Goal: Transaction & Acquisition: Purchase product/service

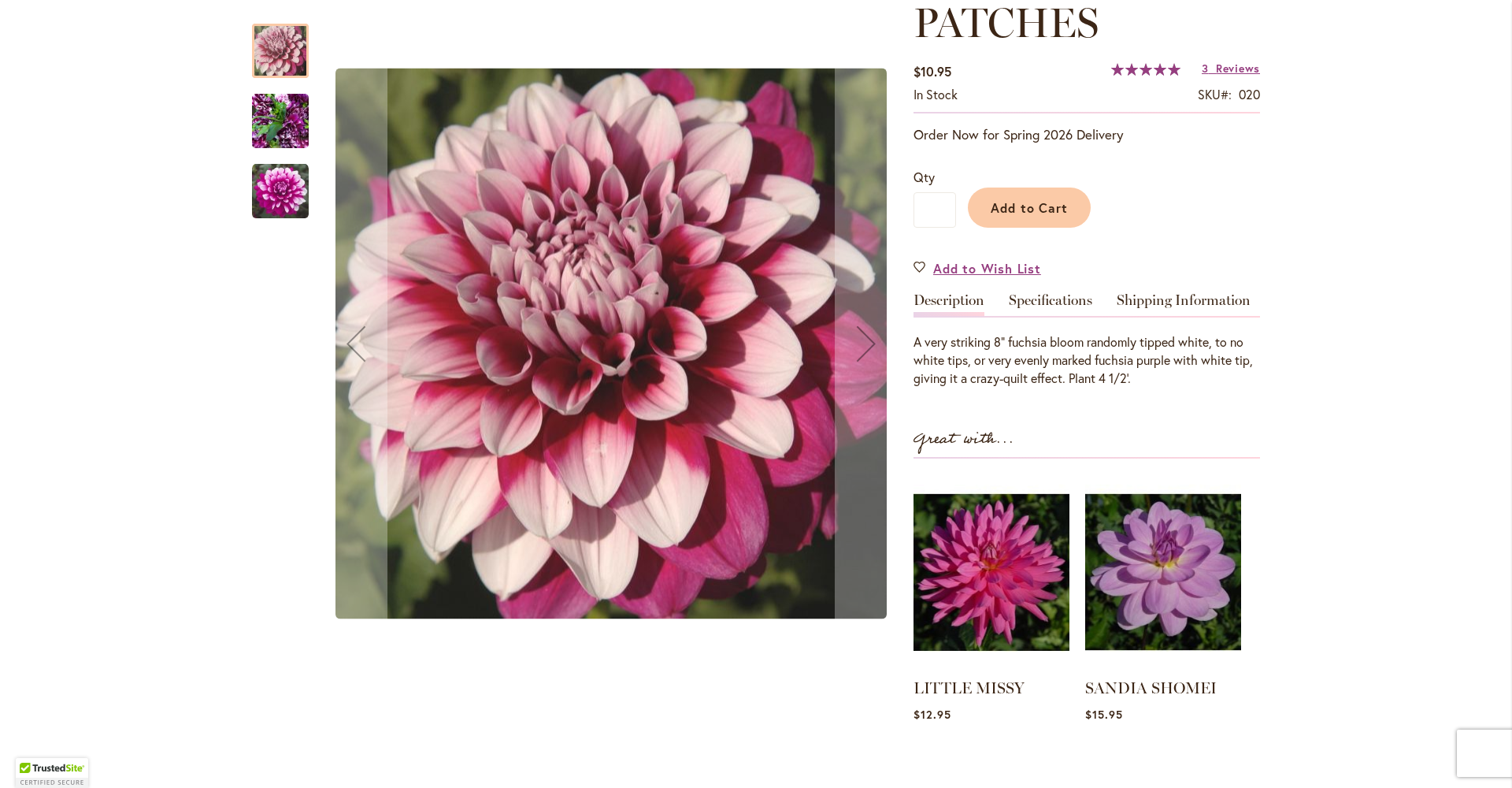
scroll to position [215, 0]
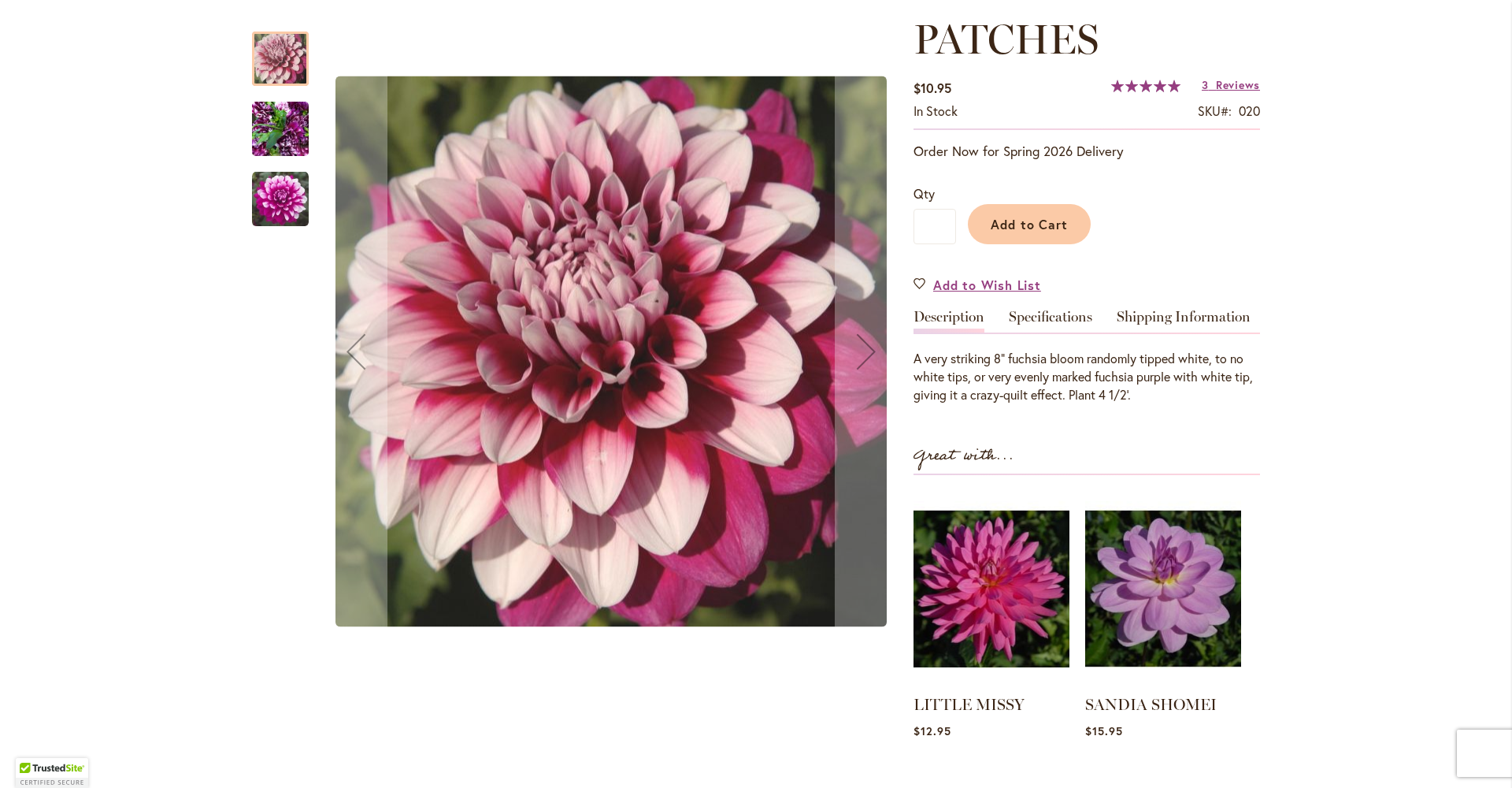
click at [261, 147] on img "Patches" at bounding box center [280, 129] width 57 height 75
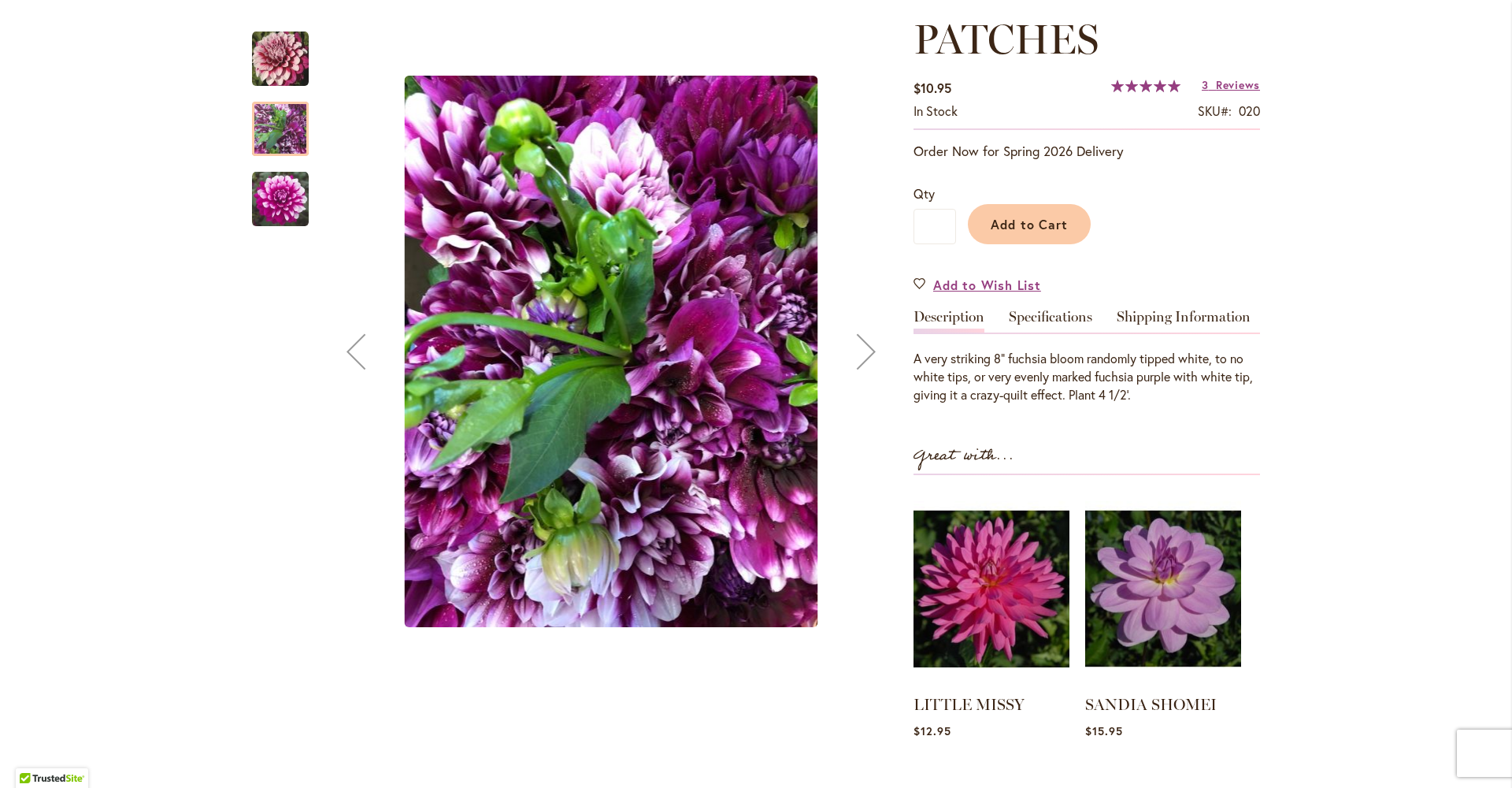
click at [261, 189] on img "Patches" at bounding box center [280, 199] width 57 height 57
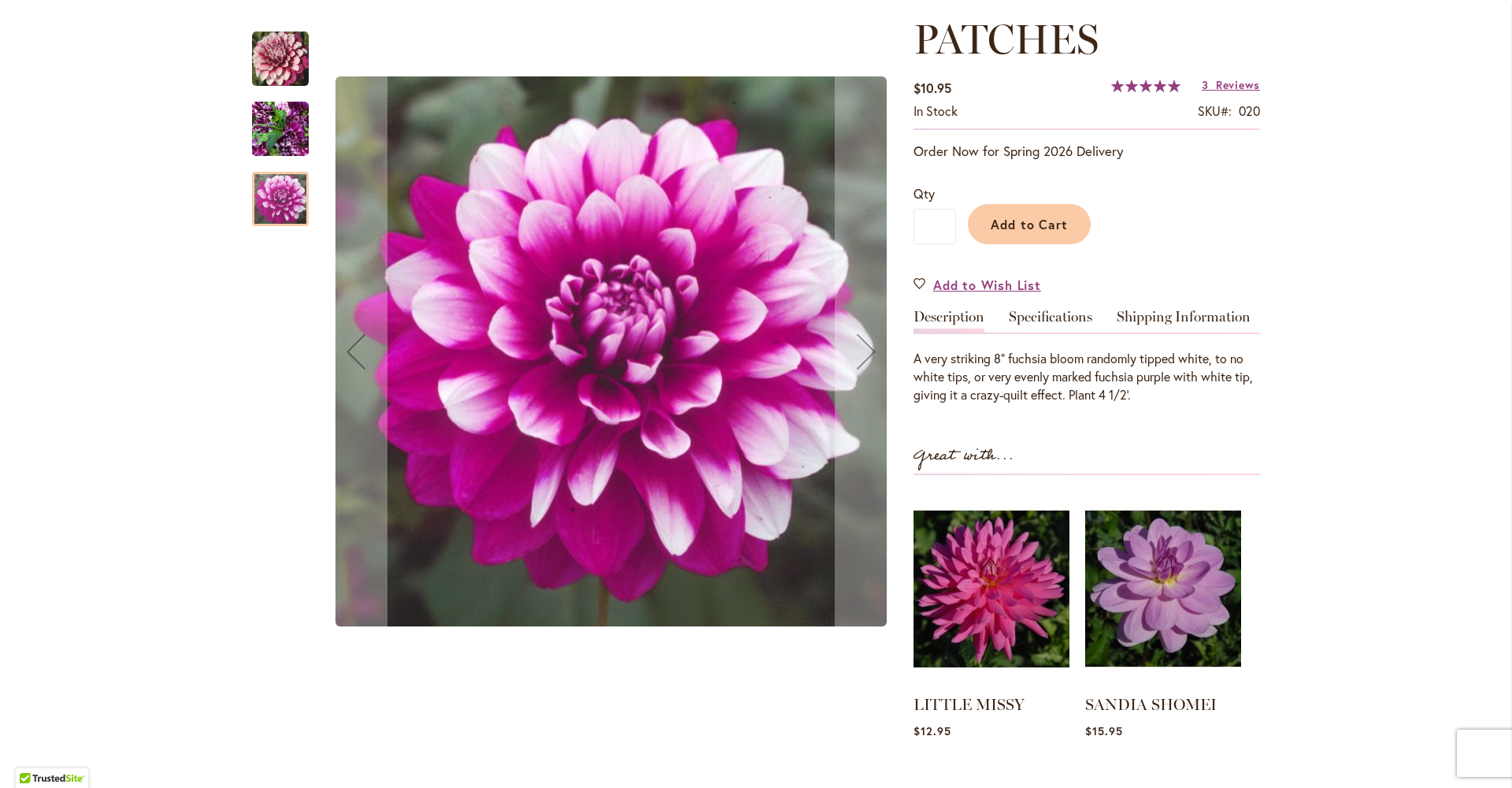
click at [289, 61] on img "Patches" at bounding box center [280, 59] width 57 height 57
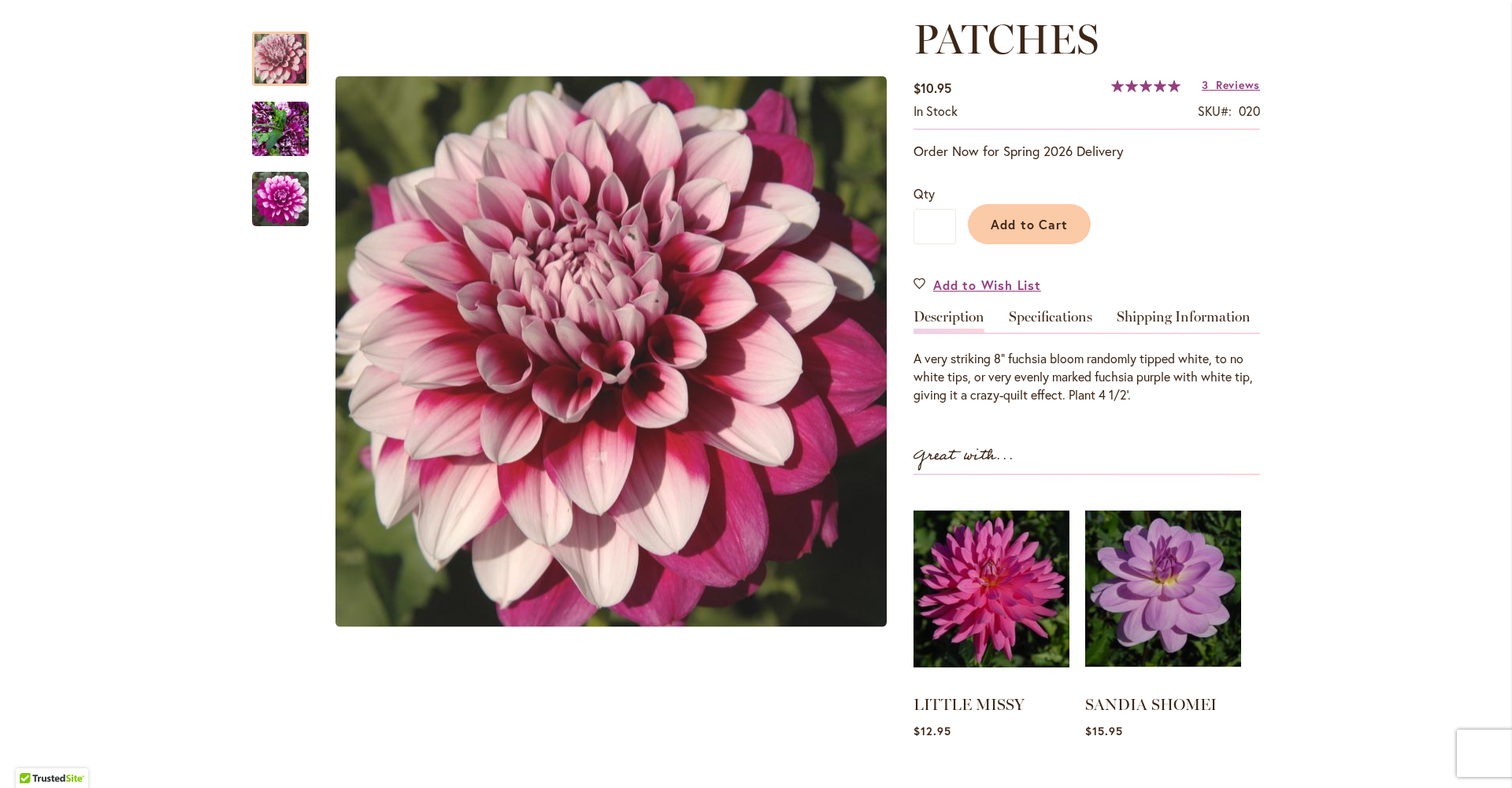
scroll to position [0, 0]
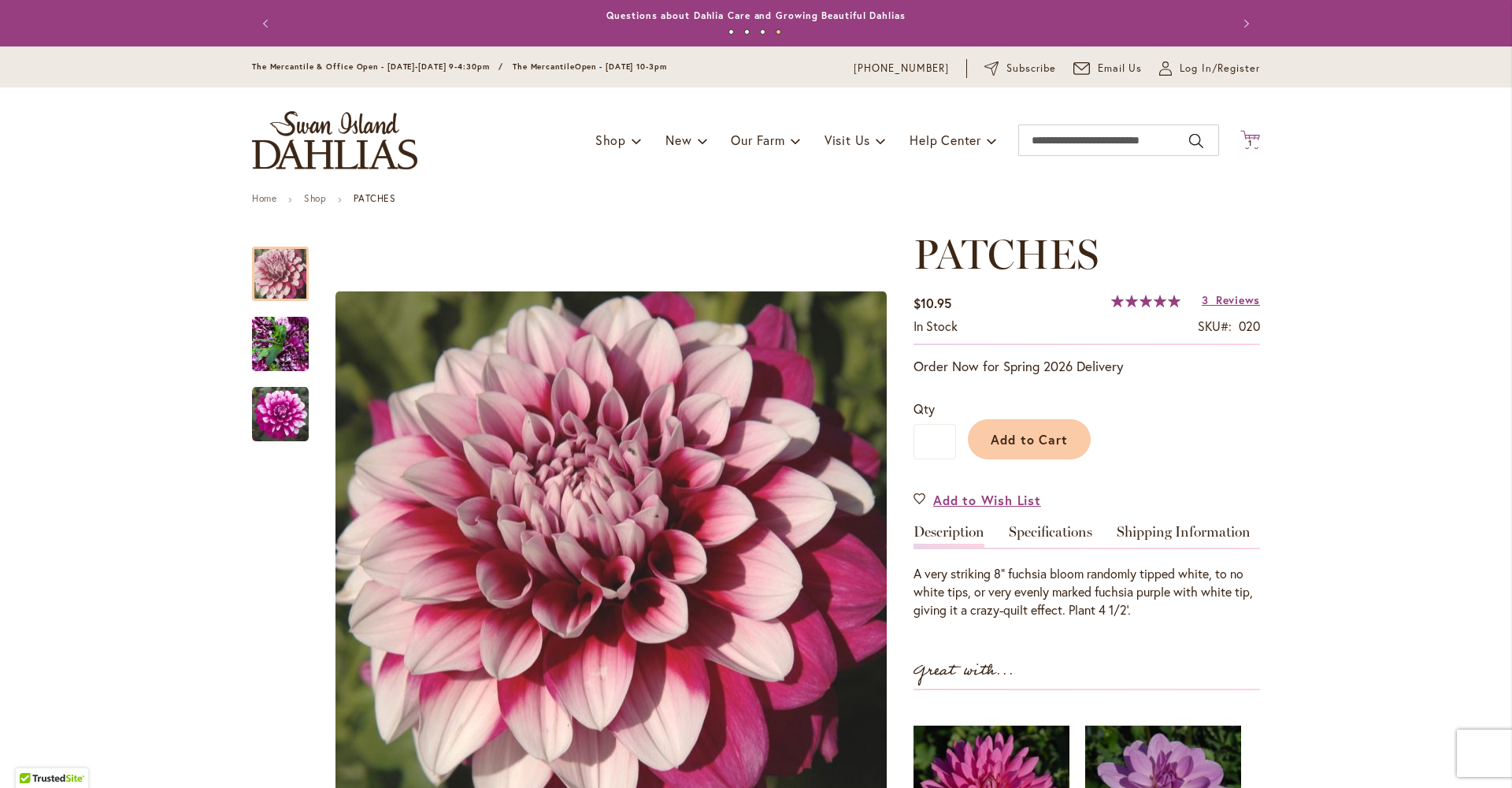
click at [1248, 138] on span "1" at bounding box center [1250, 143] width 4 height 10
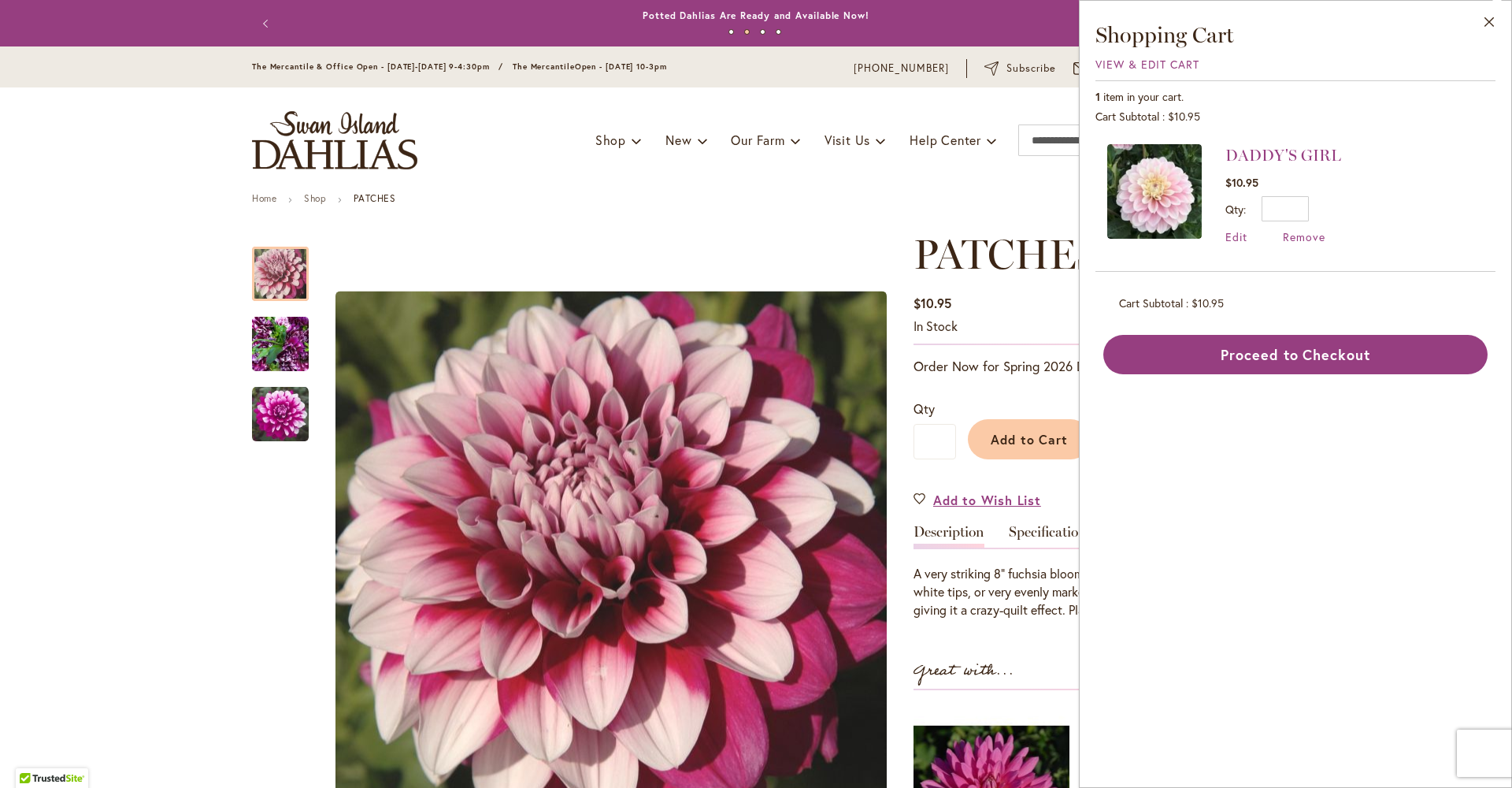
click at [510, 204] on ul "Home Shop PATCHES" at bounding box center [756, 200] width 1008 height 14
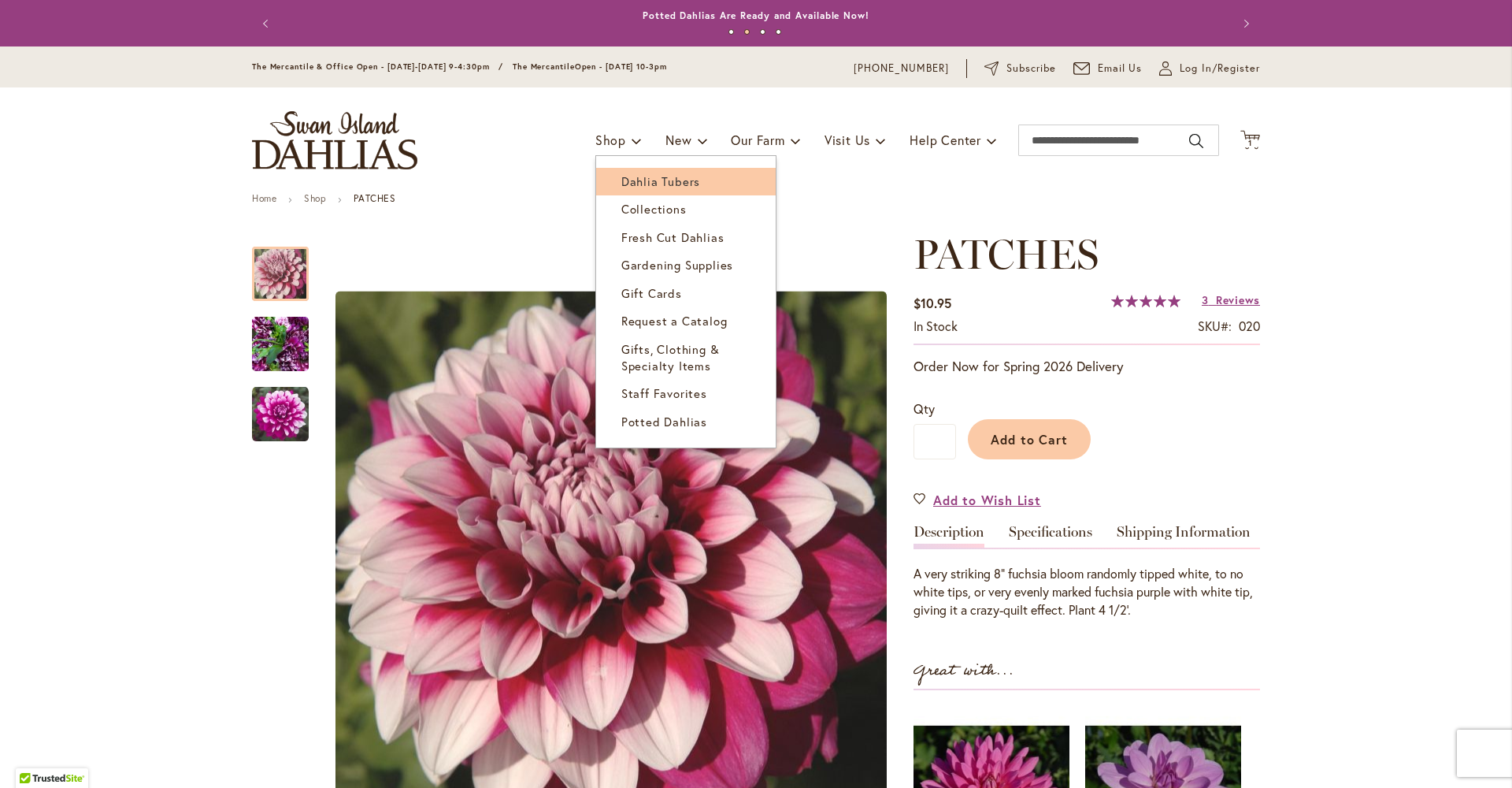
click at [626, 183] on span "Dahlia Tubers" at bounding box center [661, 181] width 79 height 16
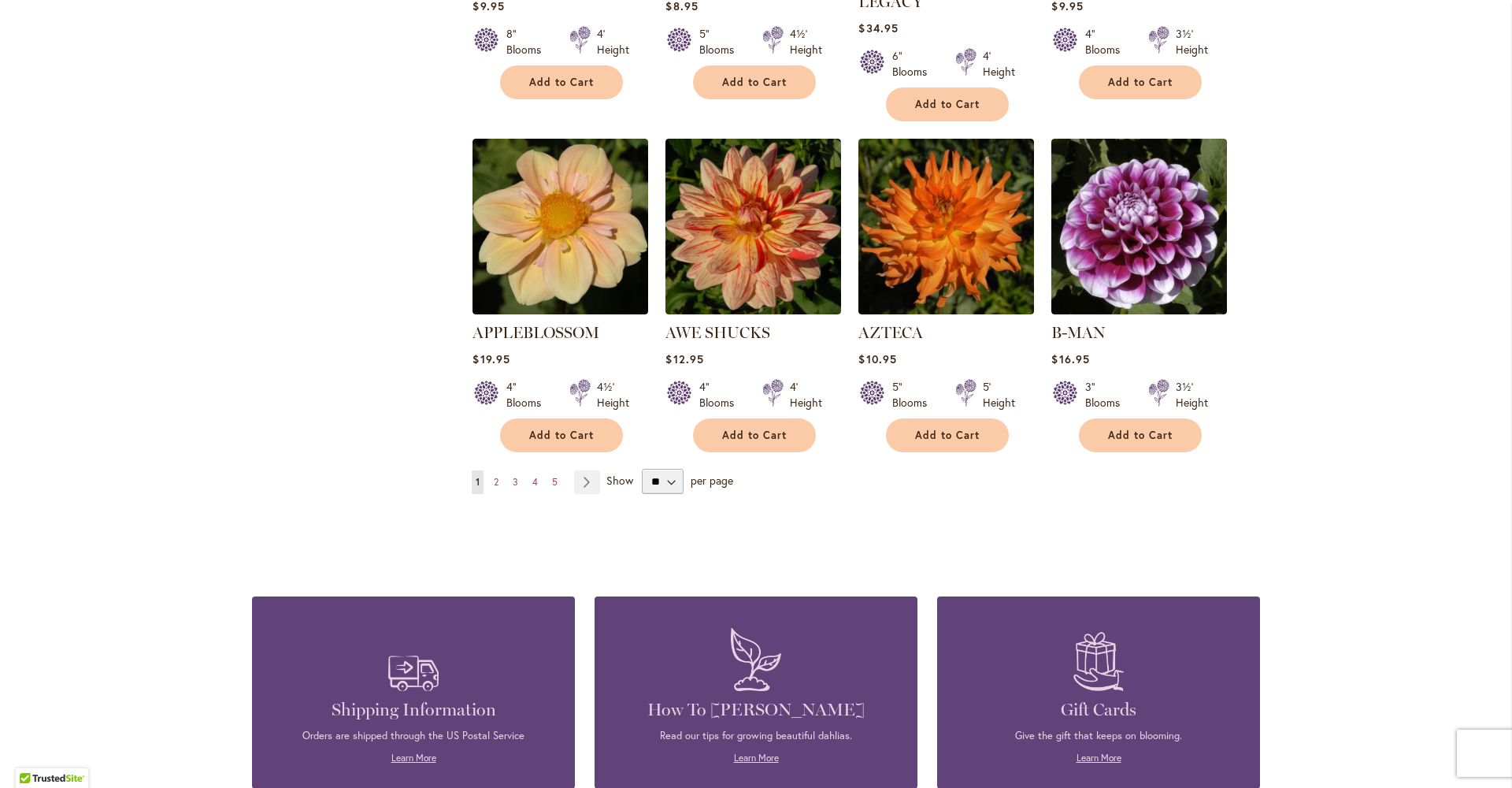
scroll to position [1412, 0]
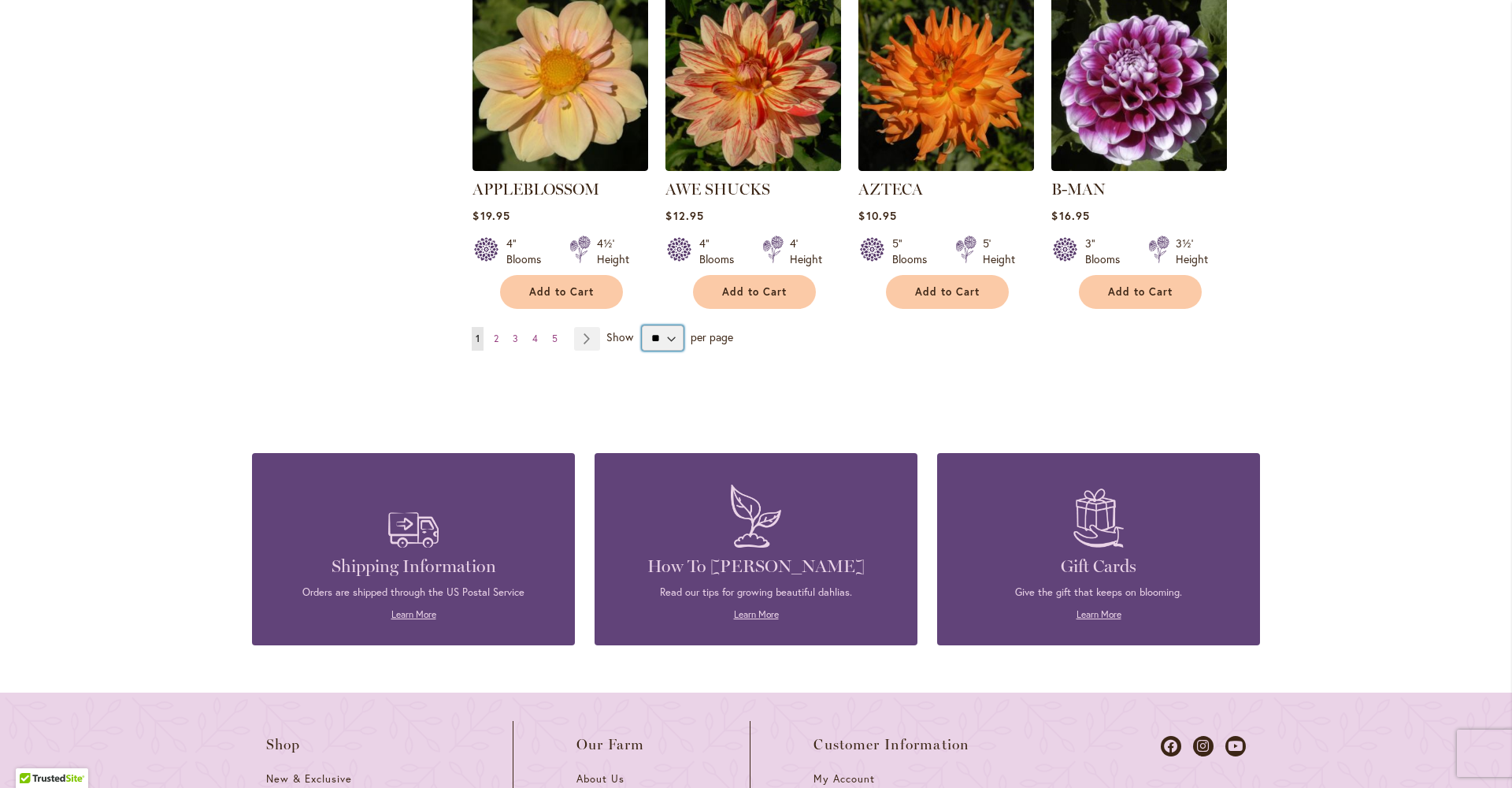
select select "**"
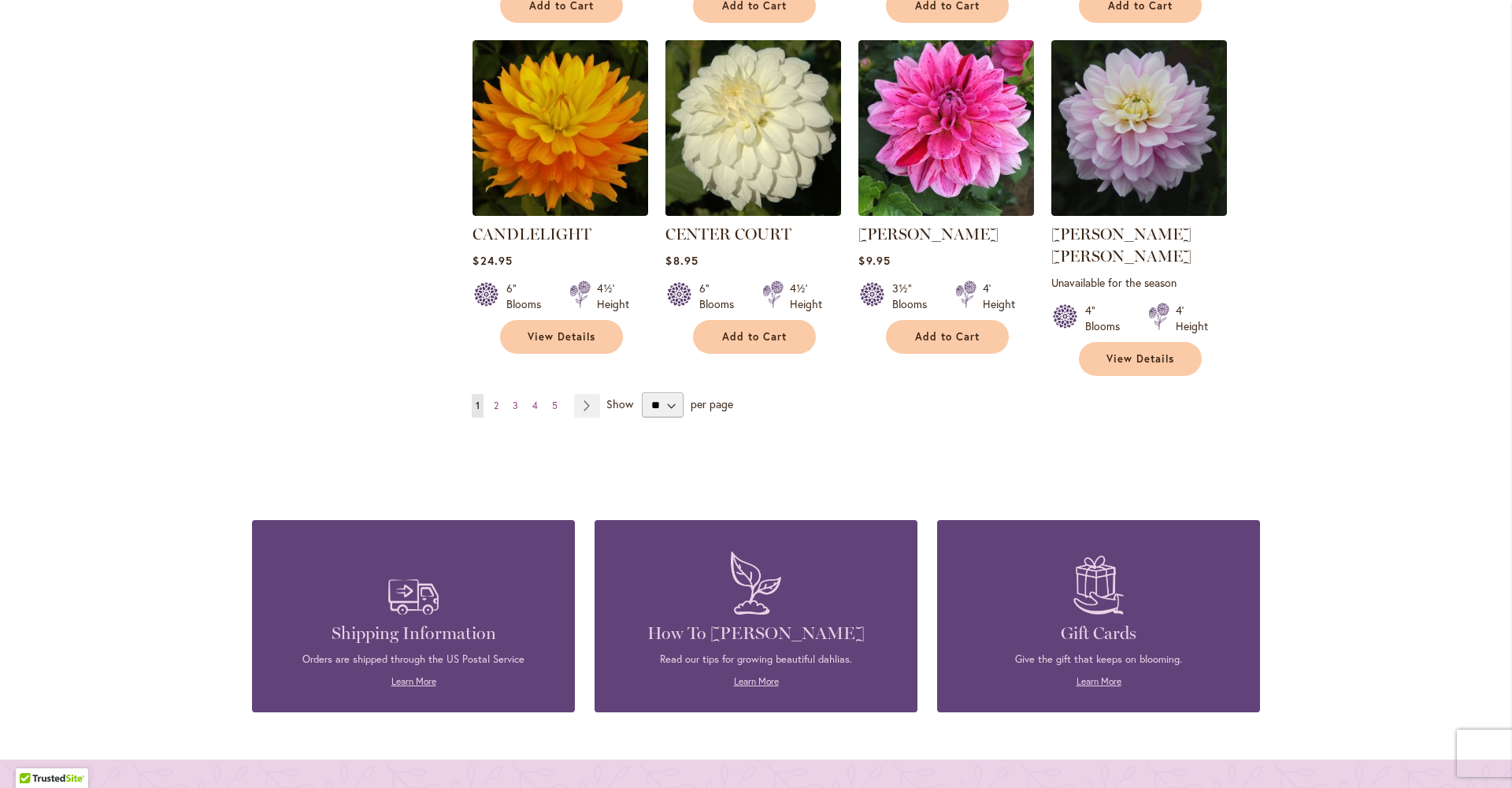
scroll to position [5257, 0]
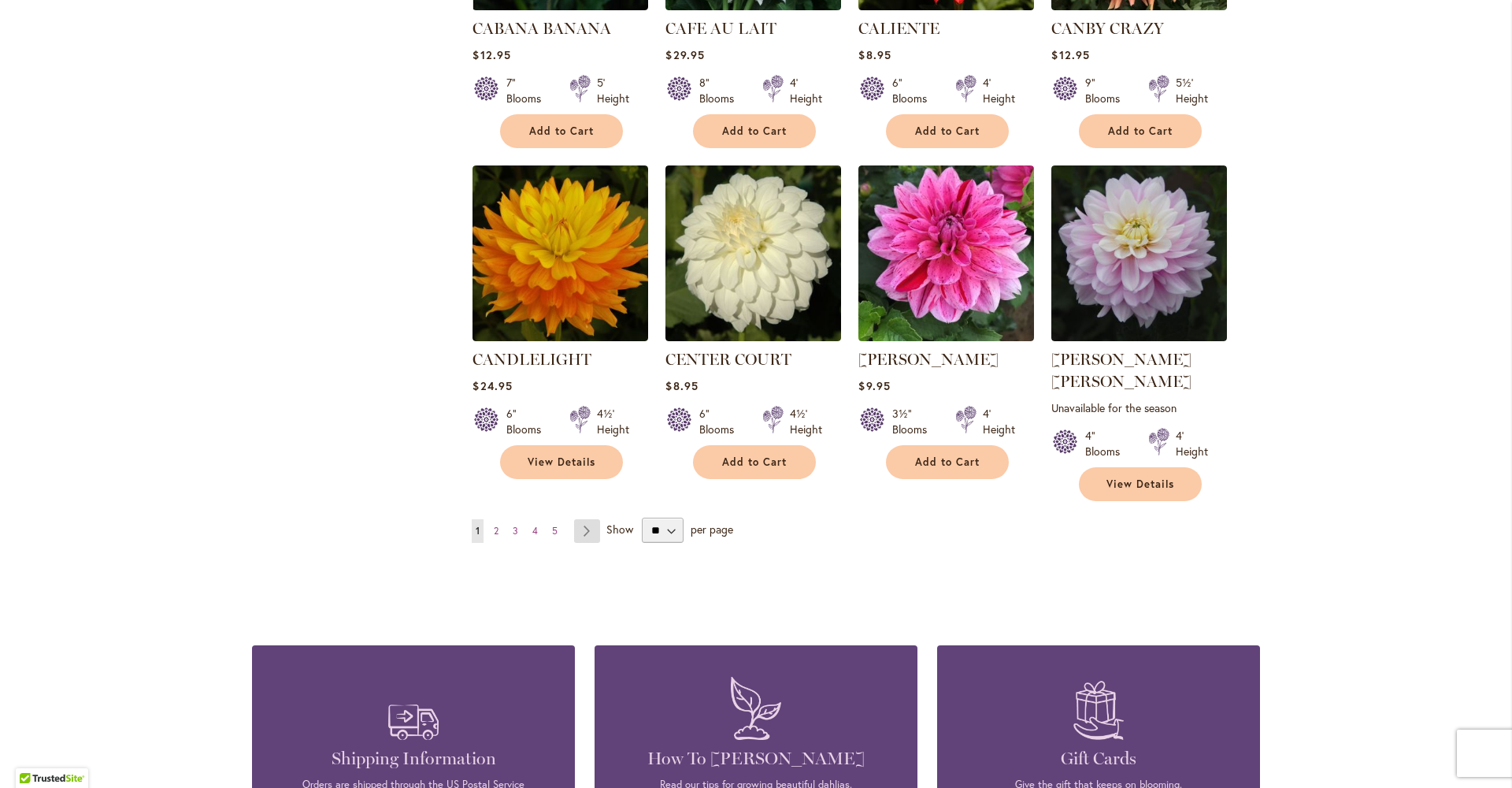
click at [579, 519] on link "Page Next" at bounding box center [587, 531] width 26 height 24
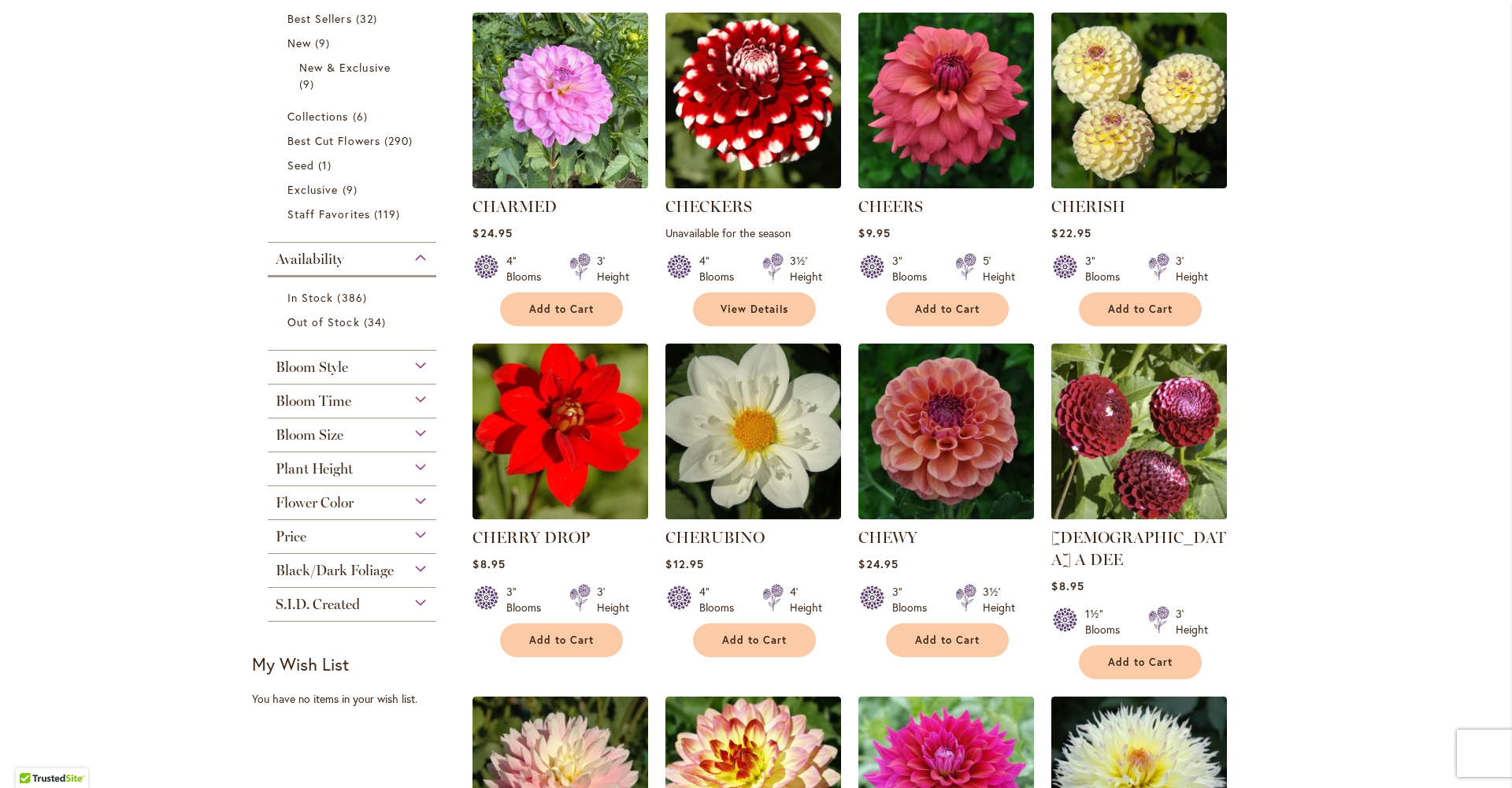
scroll to position [383, 0]
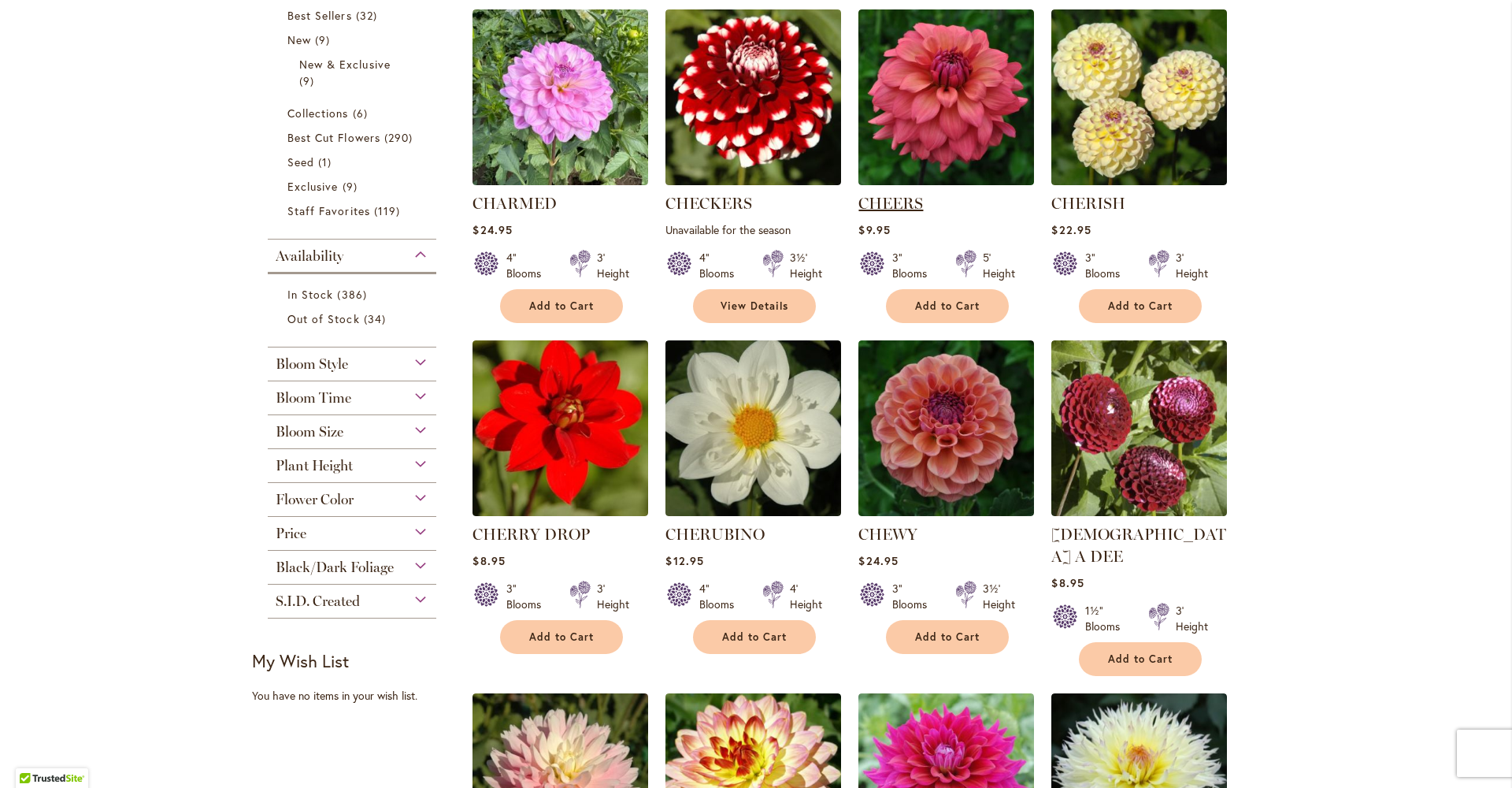
click at [879, 200] on link "CHEERS" at bounding box center [890, 203] width 64 height 19
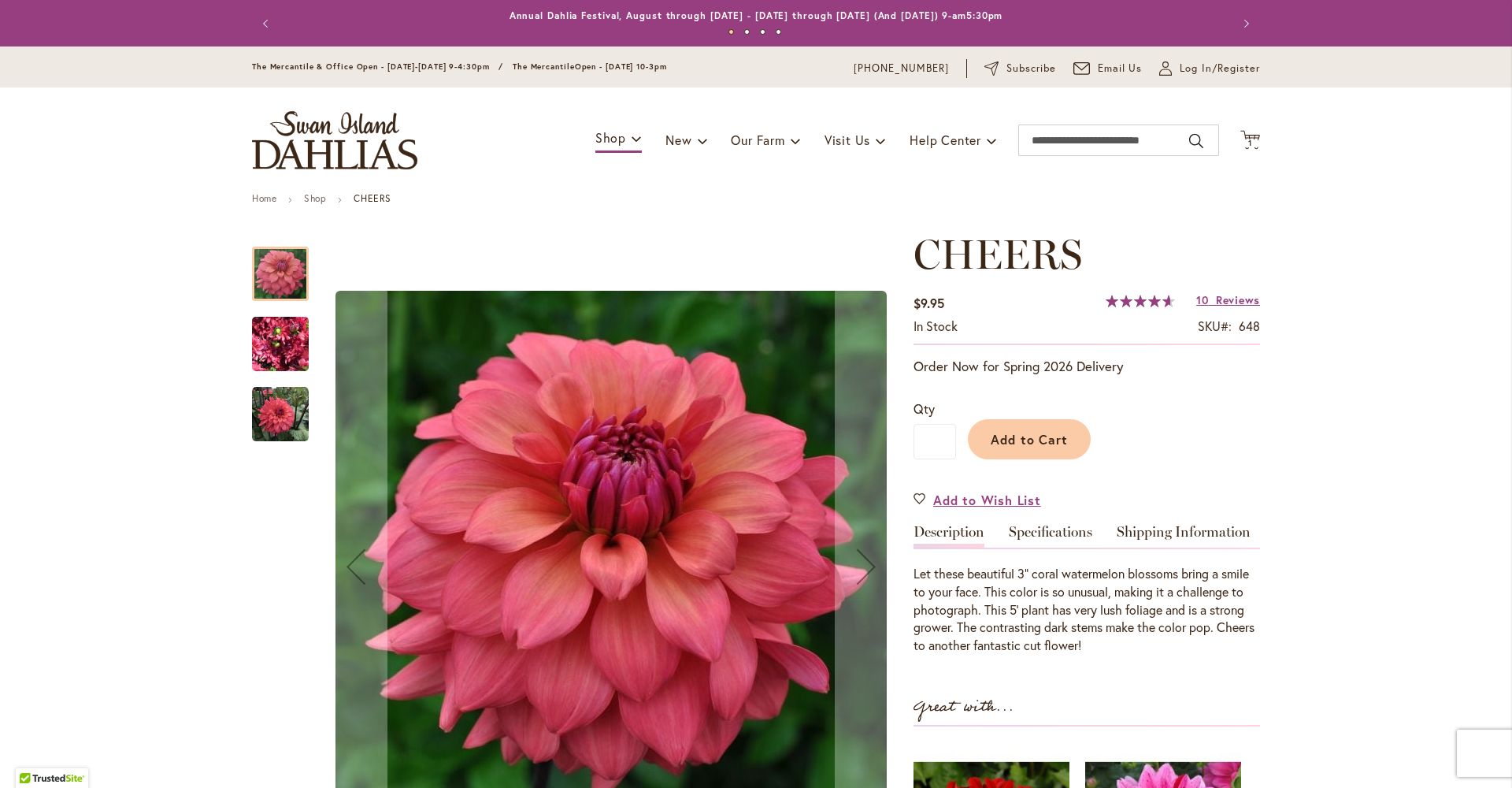
click at [272, 346] on img "CHEERS" at bounding box center [280, 344] width 57 height 75
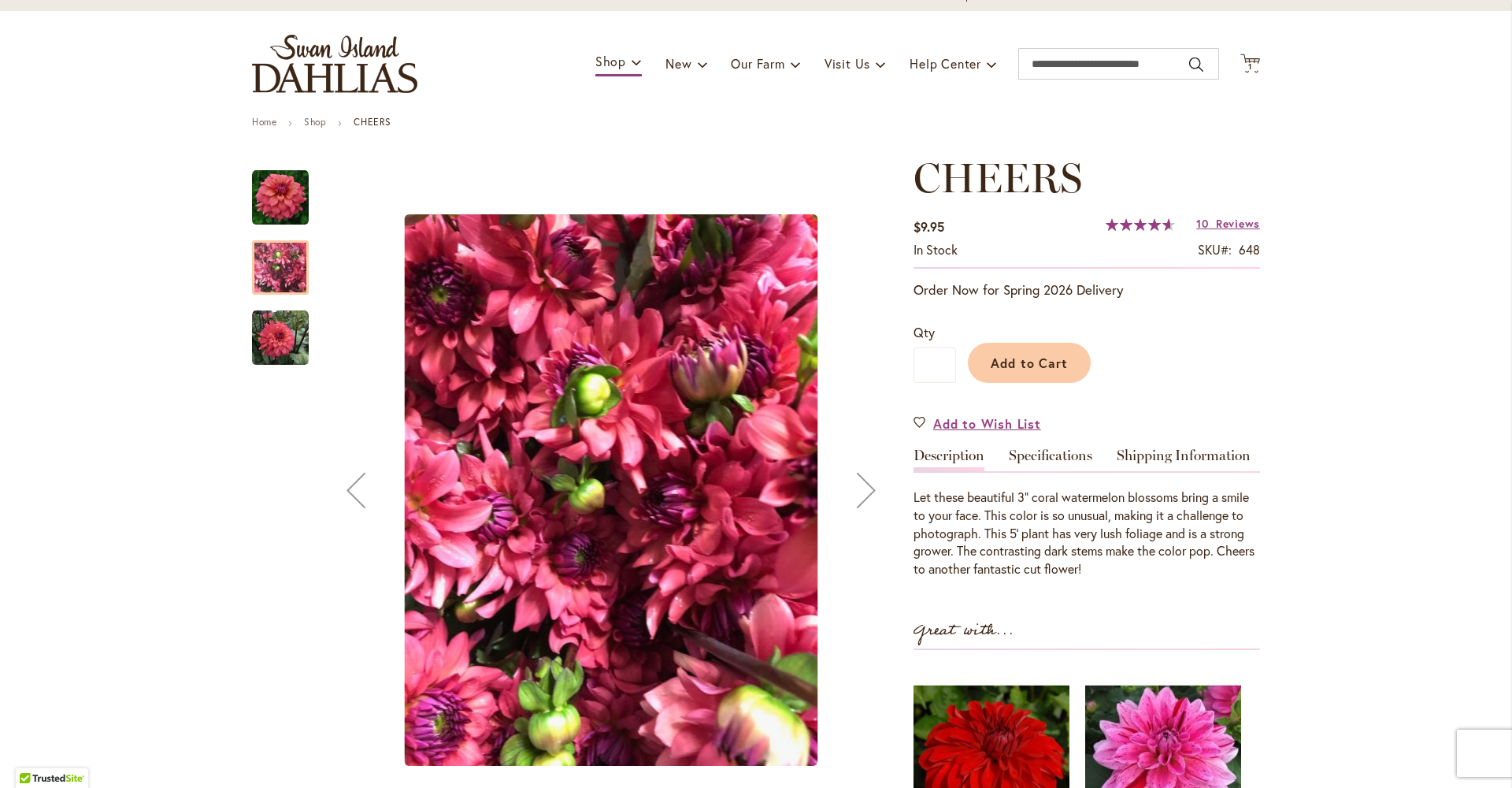
scroll to position [109, 0]
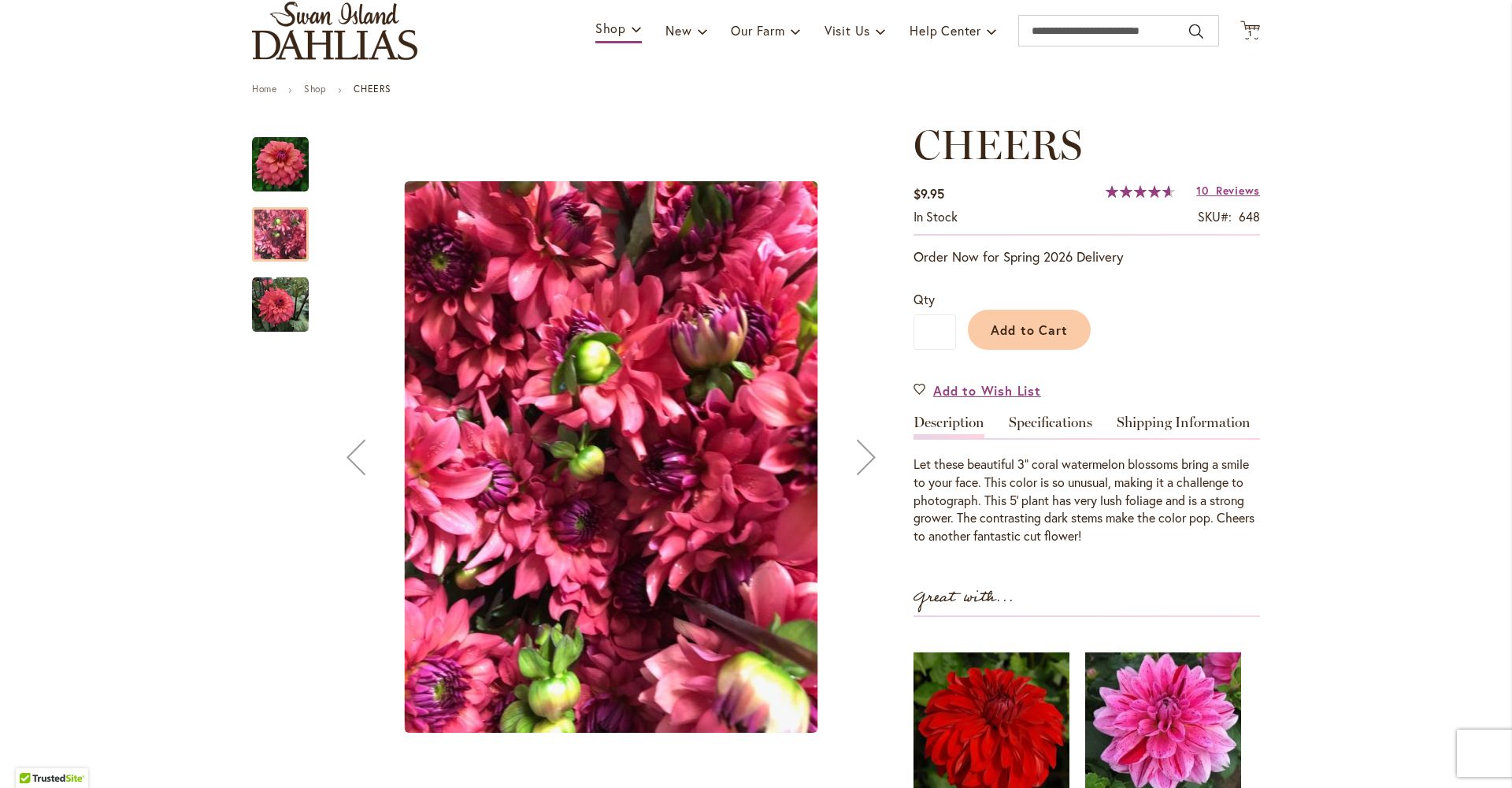
click at [289, 293] on img "CHEERS" at bounding box center [280, 305] width 57 height 57
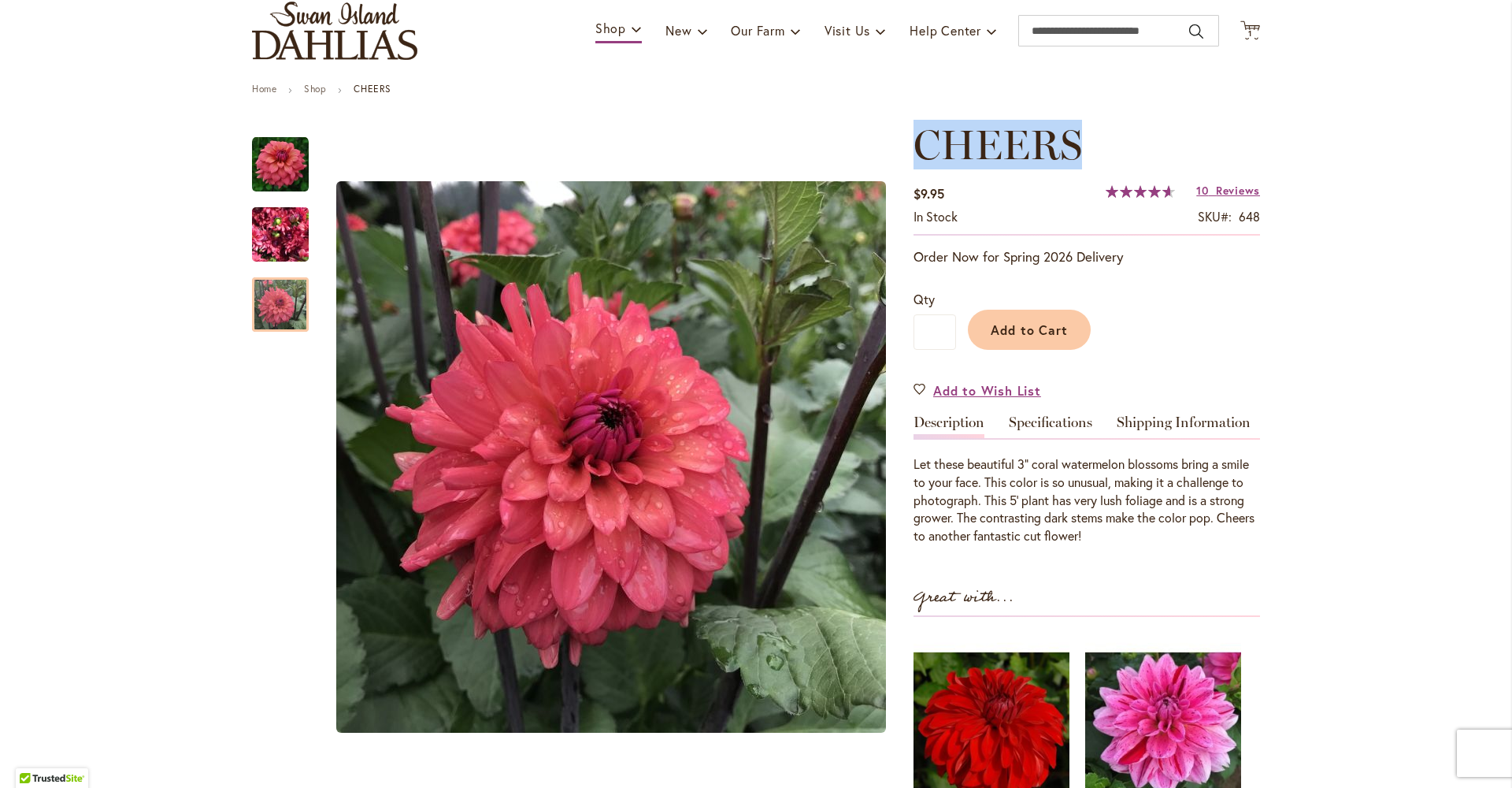
drag, startPoint x: 908, startPoint y: 134, endPoint x: 1090, endPoint y: 125, distance: 182.2
click at [1090, 125] on h1 "CHEERS" at bounding box center [1086, 145] width 347 height 48
copy span "CHEERS"
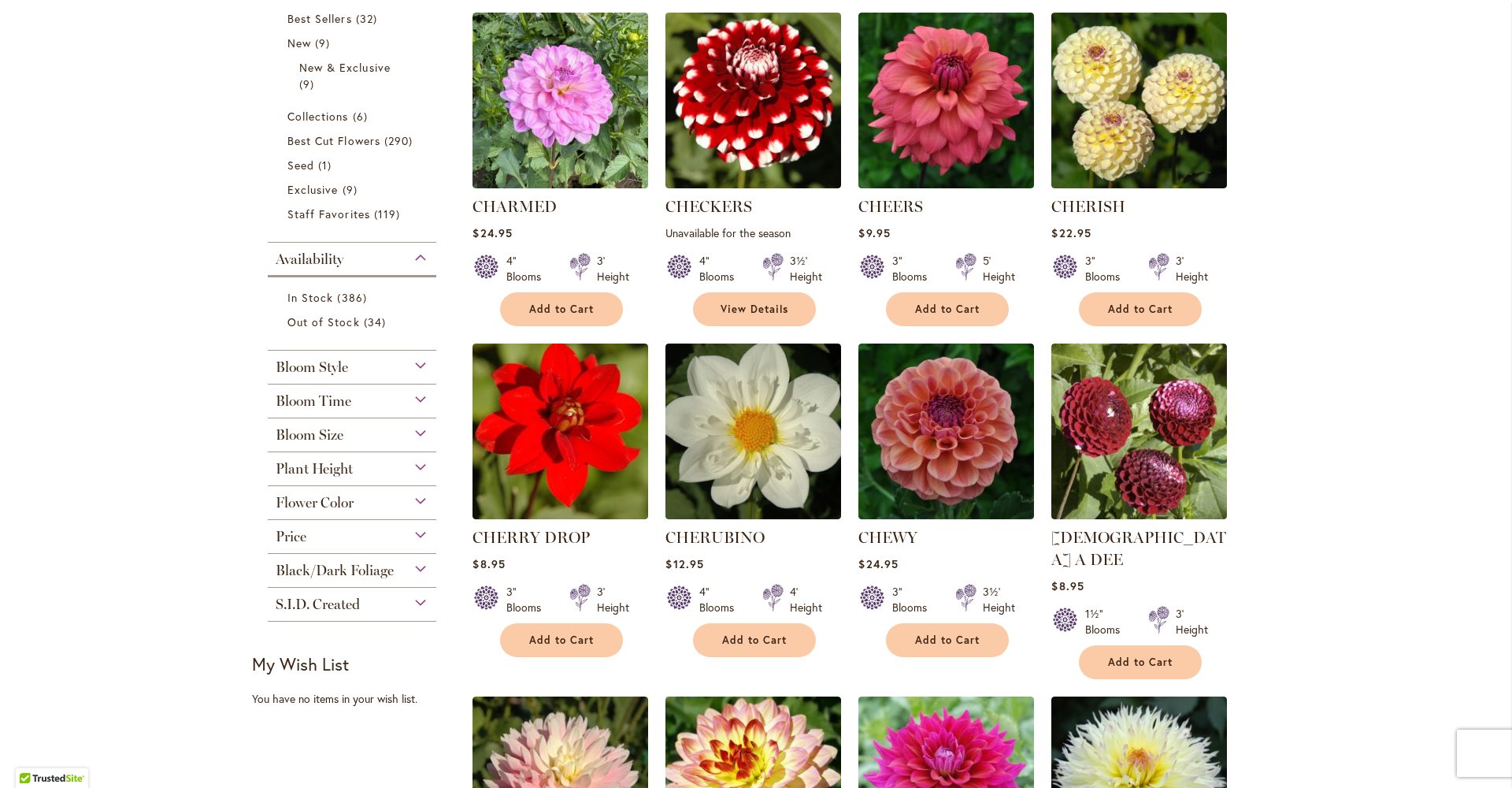
scroll to position [383, 0]
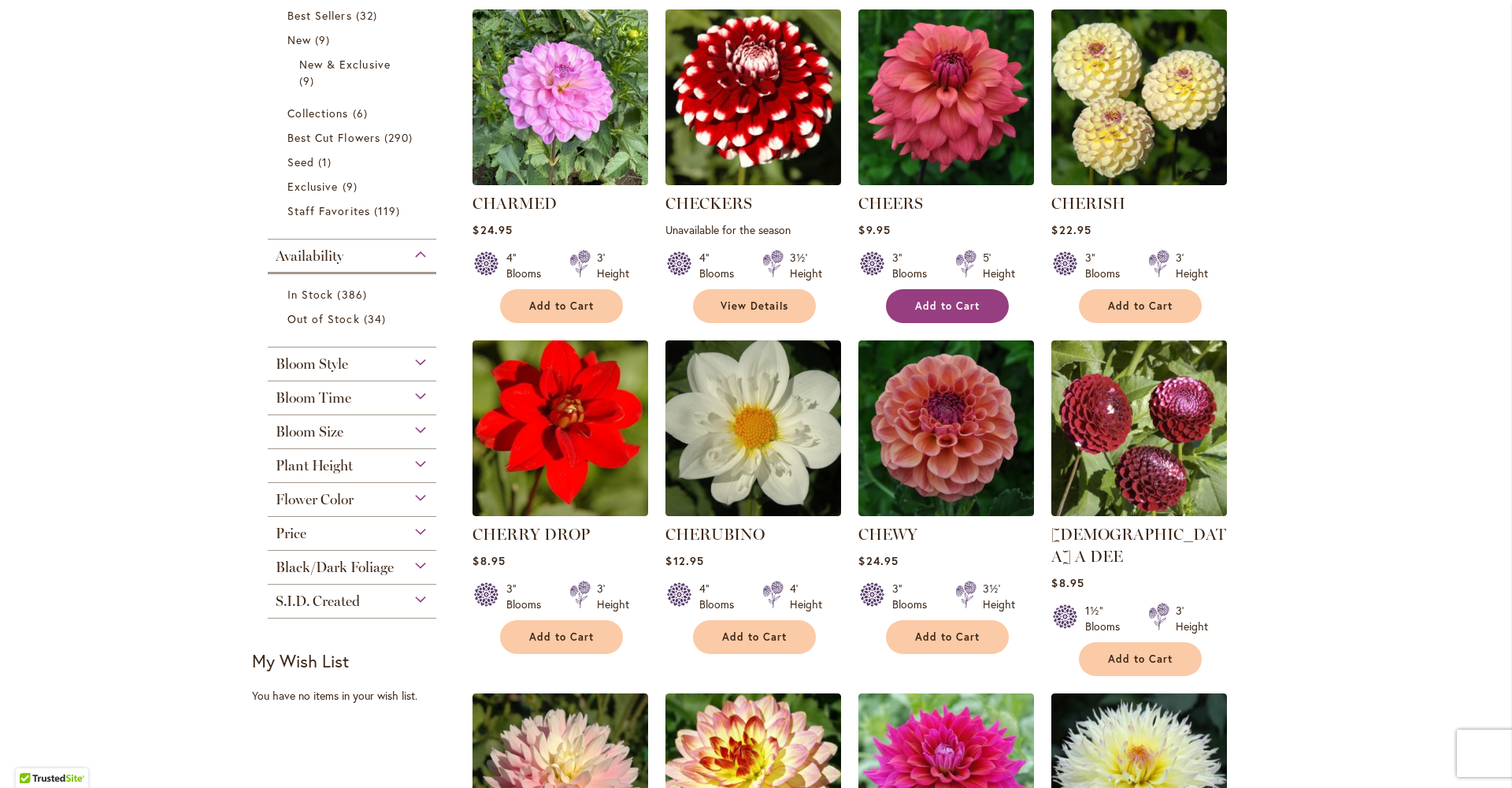
click at [953, 305] on span "Add to Cart" at bounding box center [947, 306] width 64 height 14
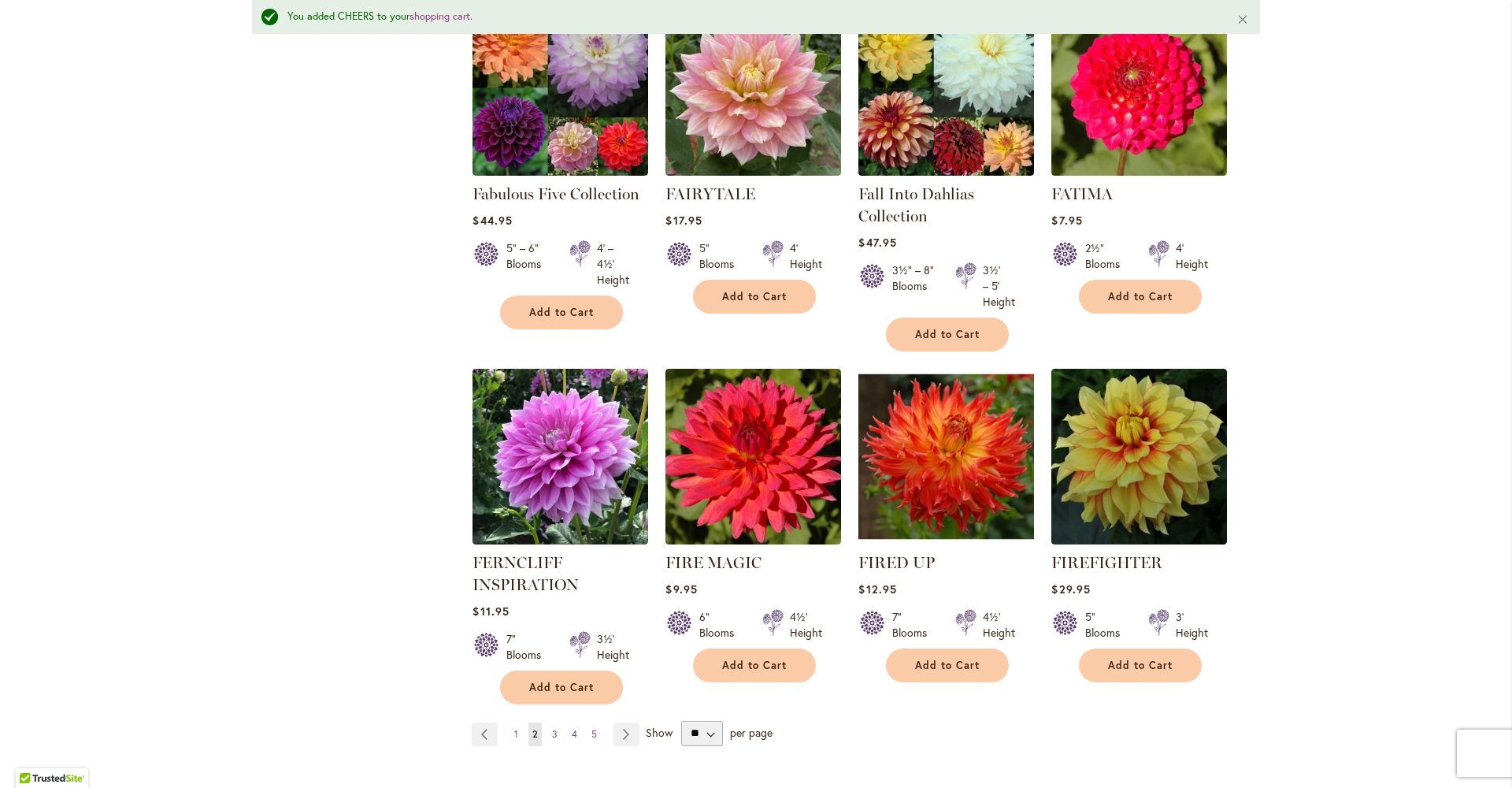
scroll to position [5429, 0]
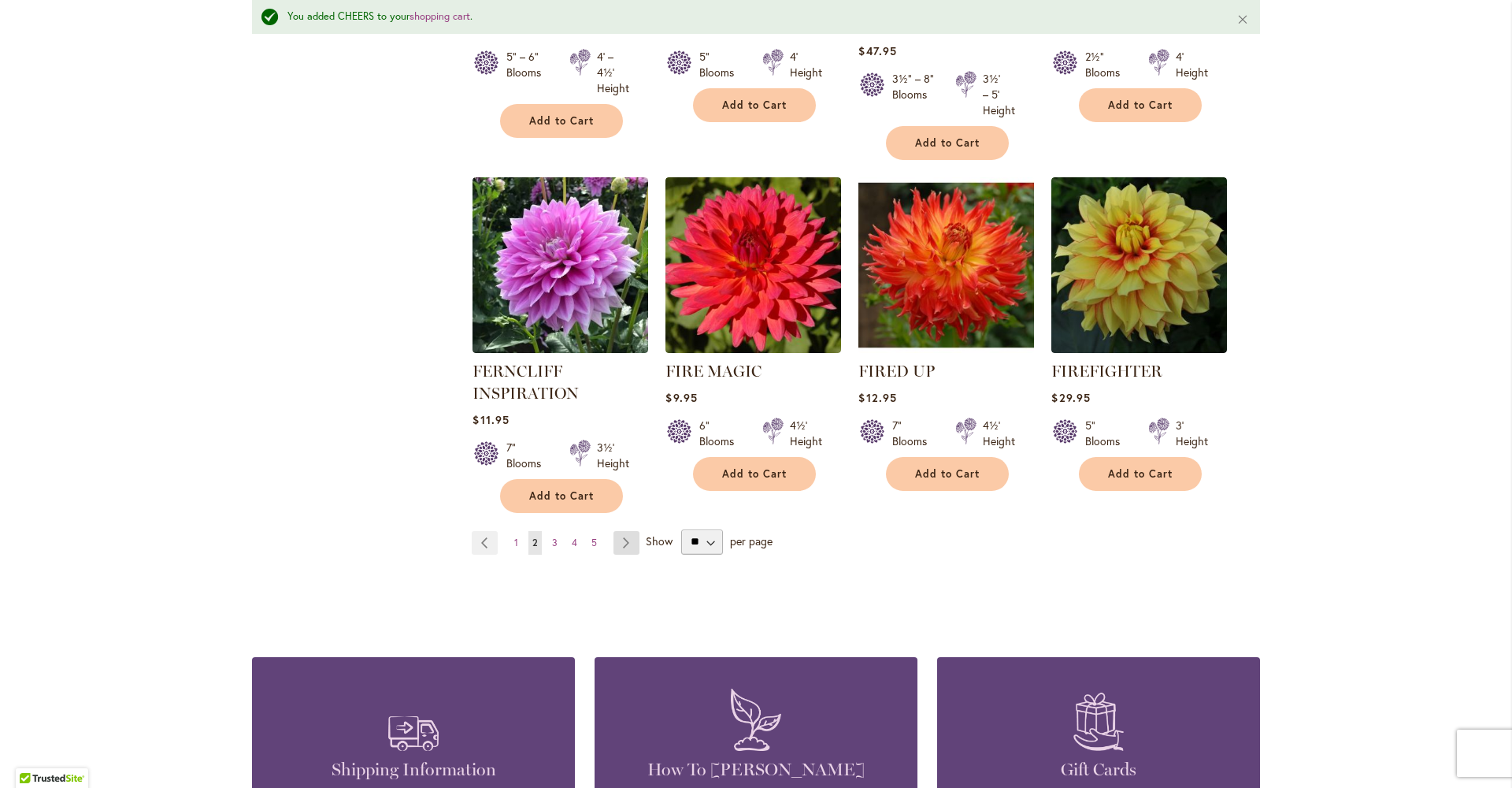
click at [622, 531] on link "Page Next" at bounding box center [627, 543] width 26 height 24
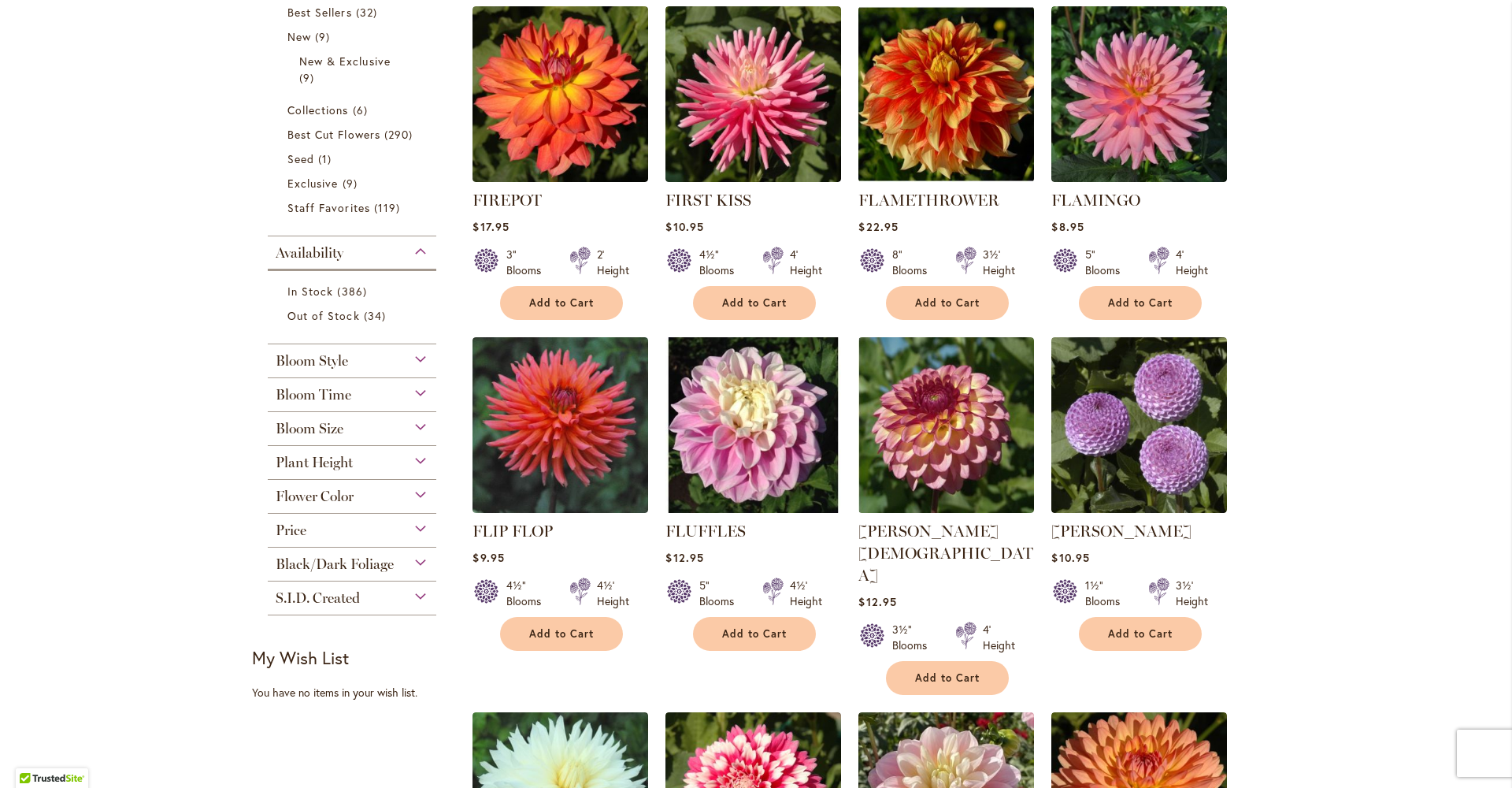
scroll to position [461, 0]
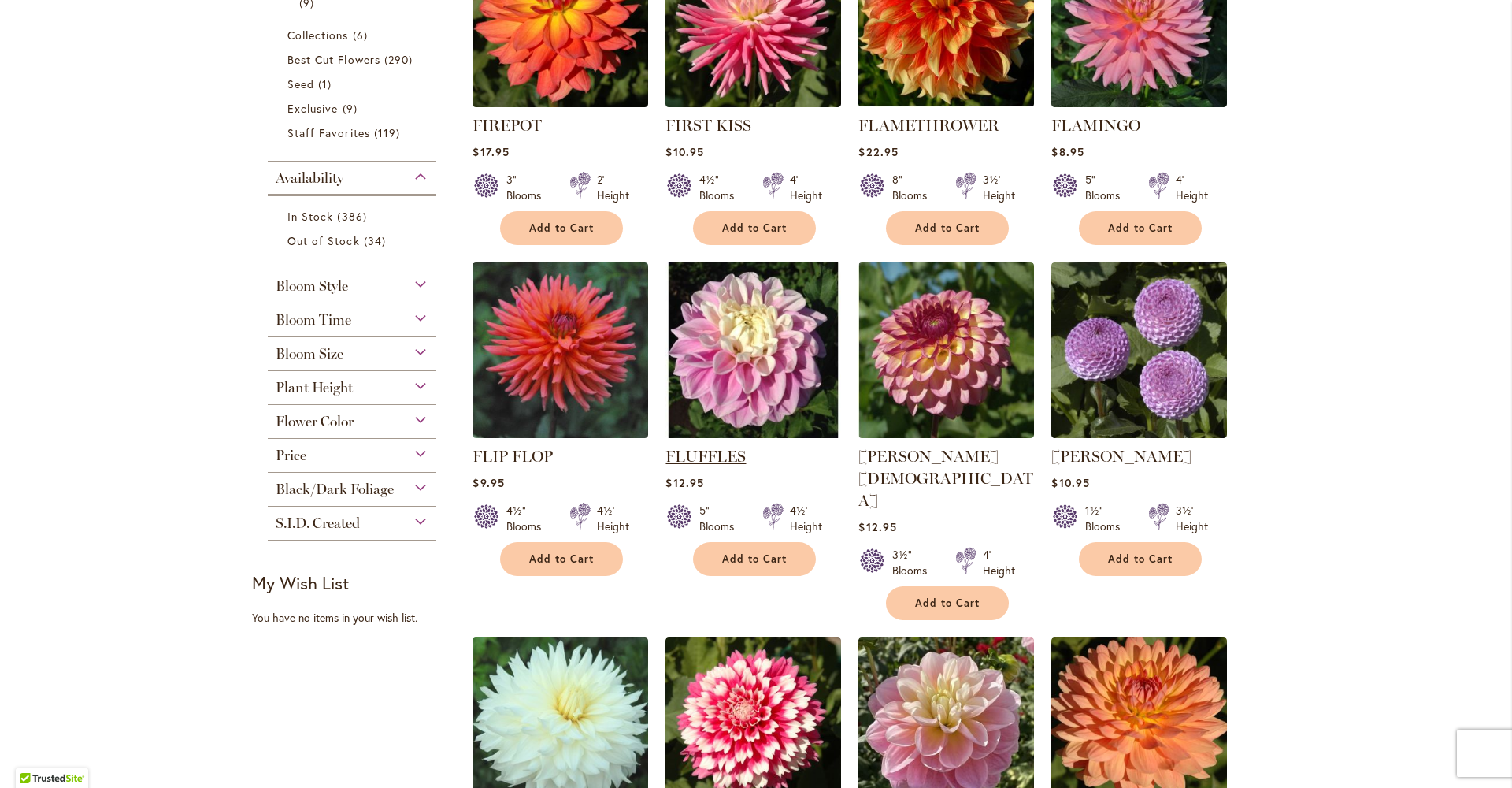
click at [712, 455] on link "FLUFFLES" at bounding box center [706, 456] width 81 height 19
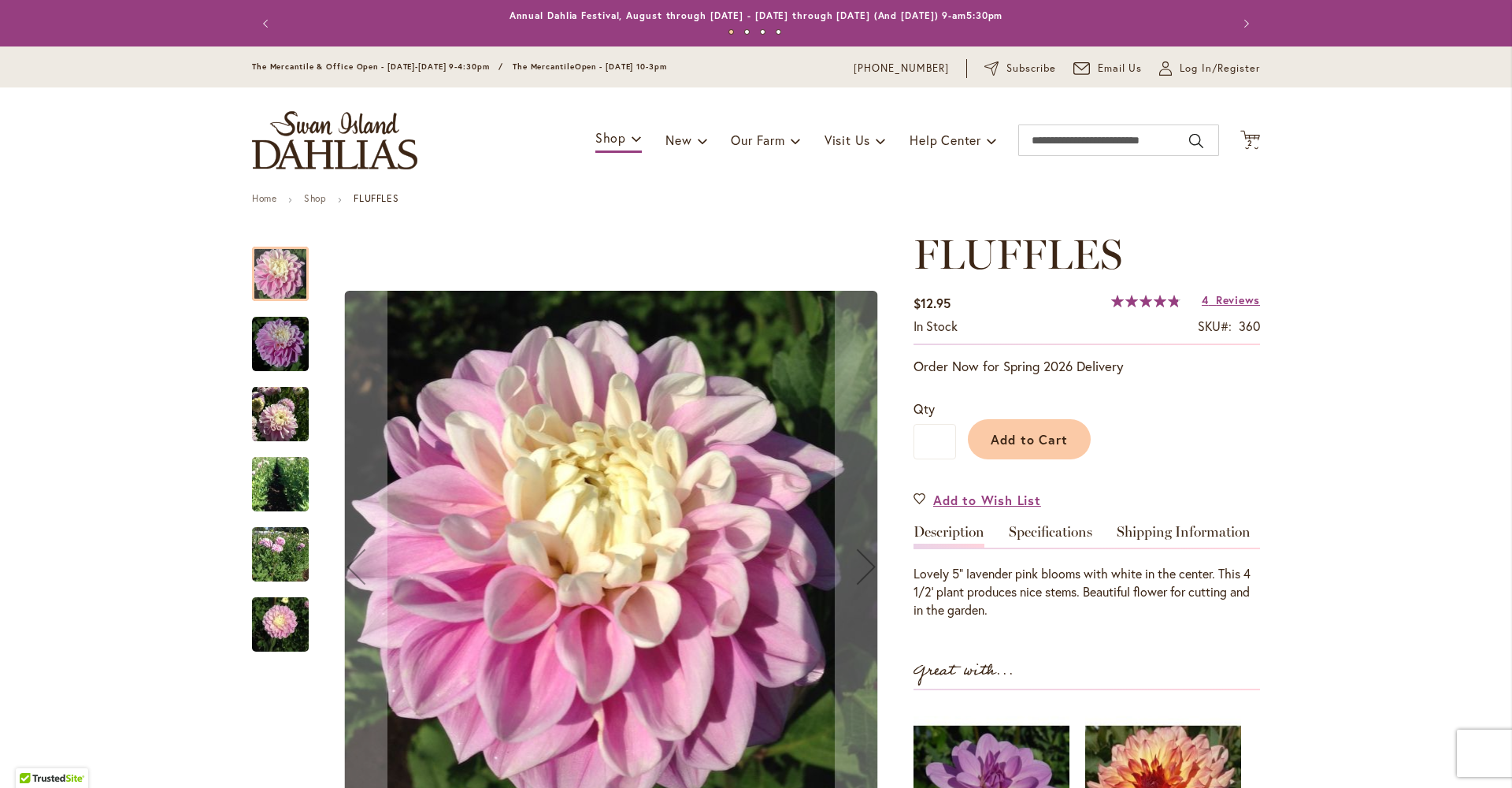
click at [267, 349] on img "FLUFFLES" at bounding box center [280, 344] width 57 height 57
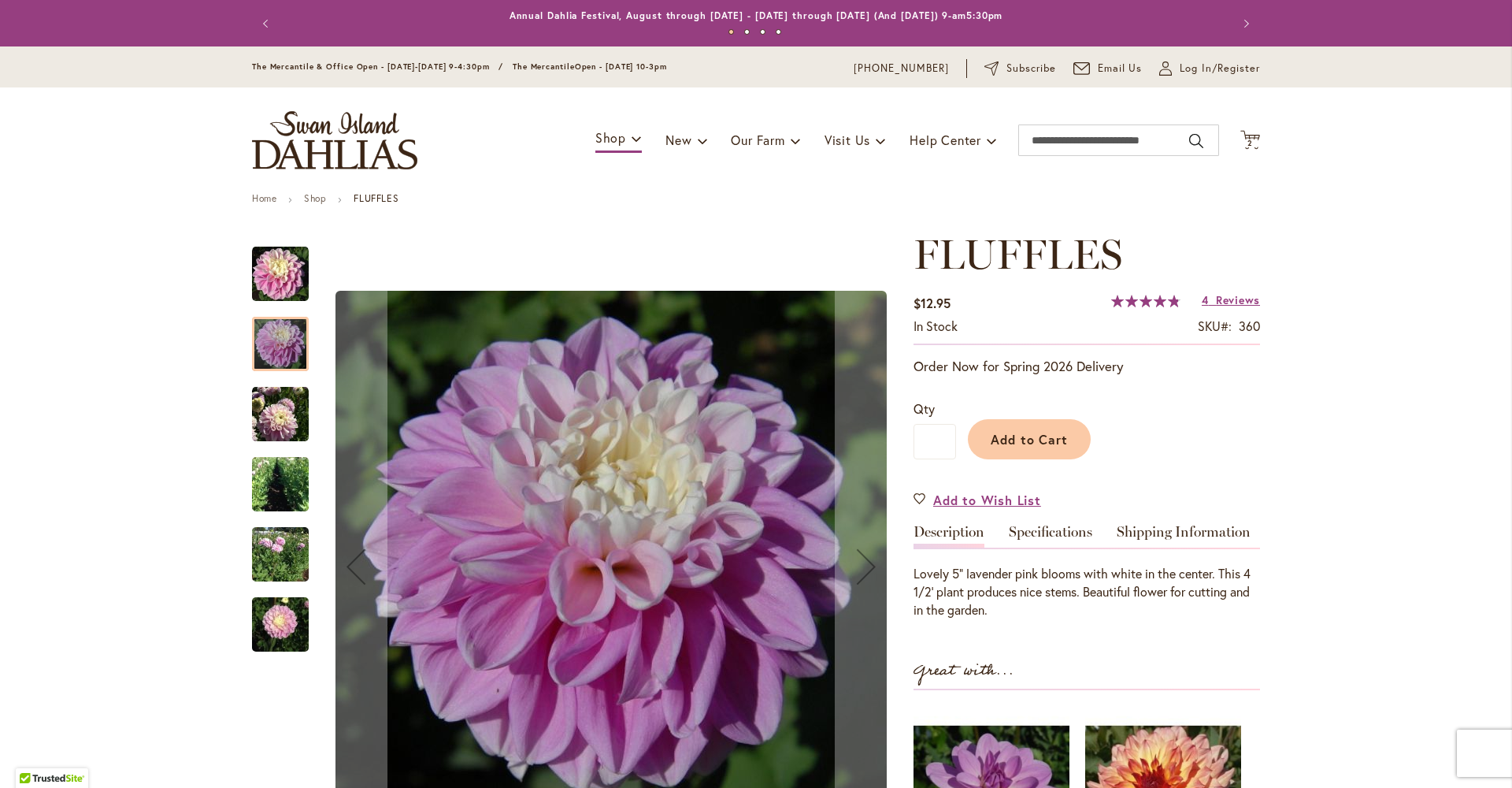
click at [265, 400] on img "FLUFFLES" at bounding box center [280, 413] width 57 height 59
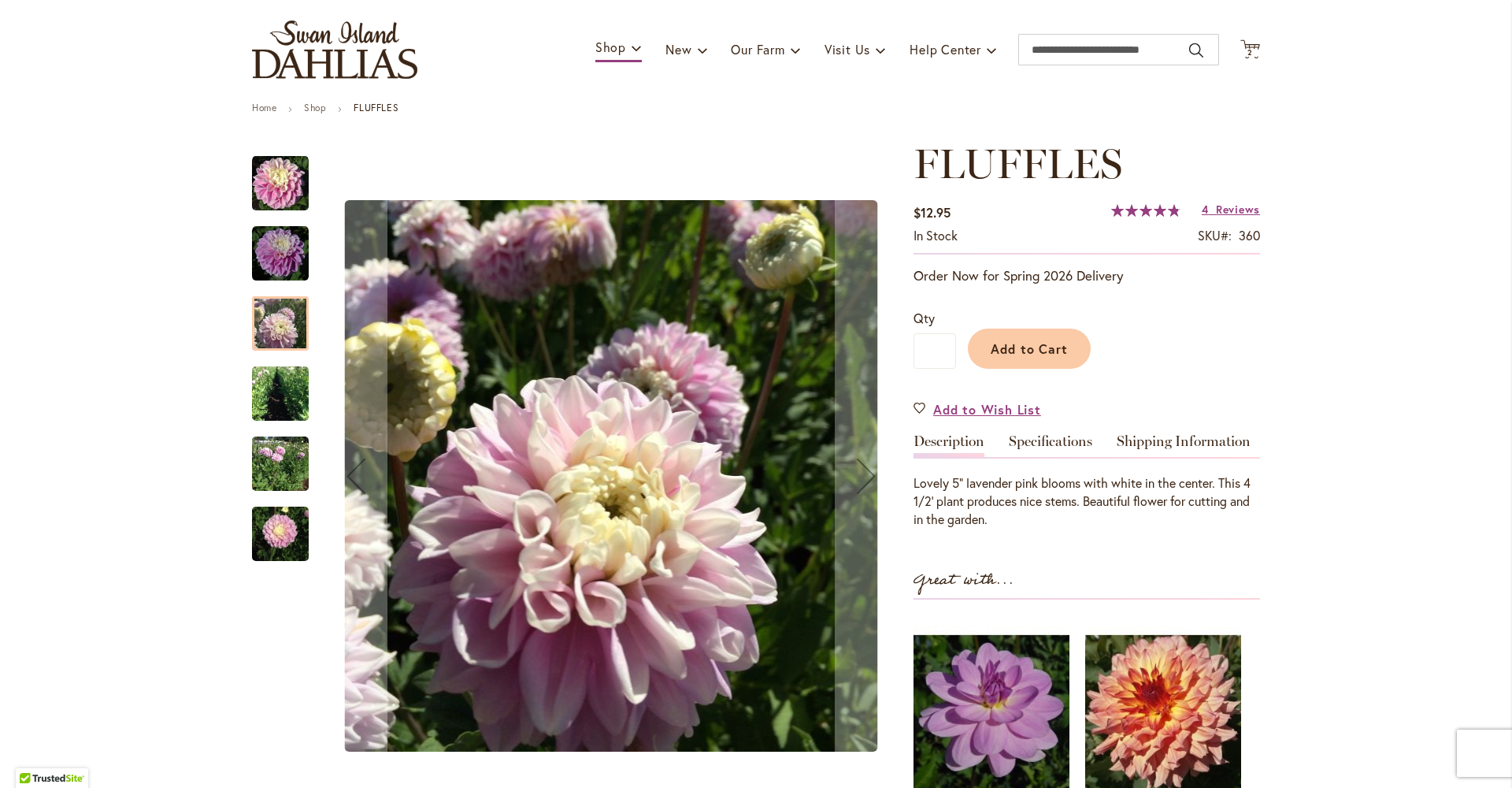
scroll to position [343, 0]
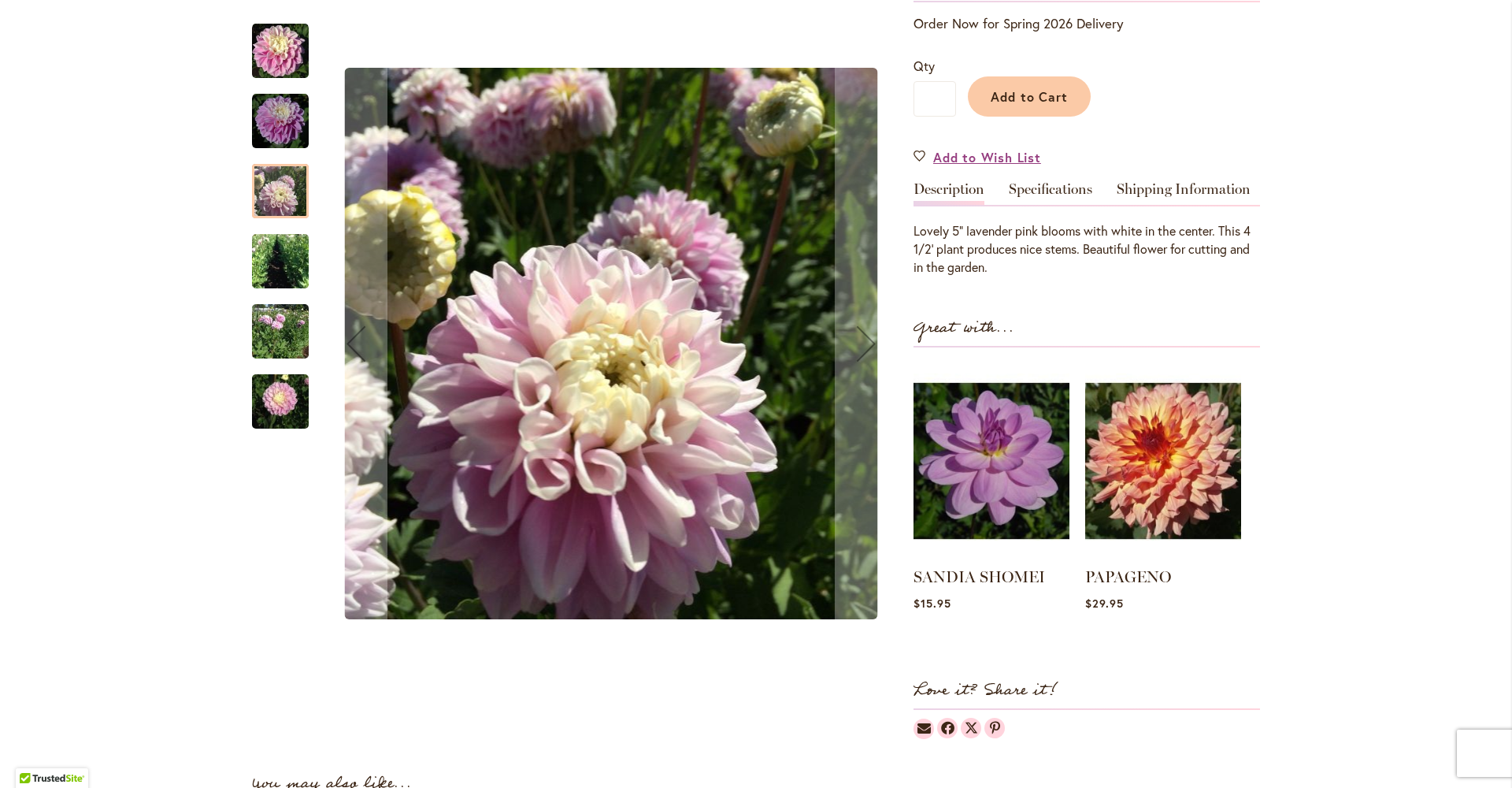
click at [283, 241] on img "FLUFFLES" at bounding box center [280, 261] width 57 height 75
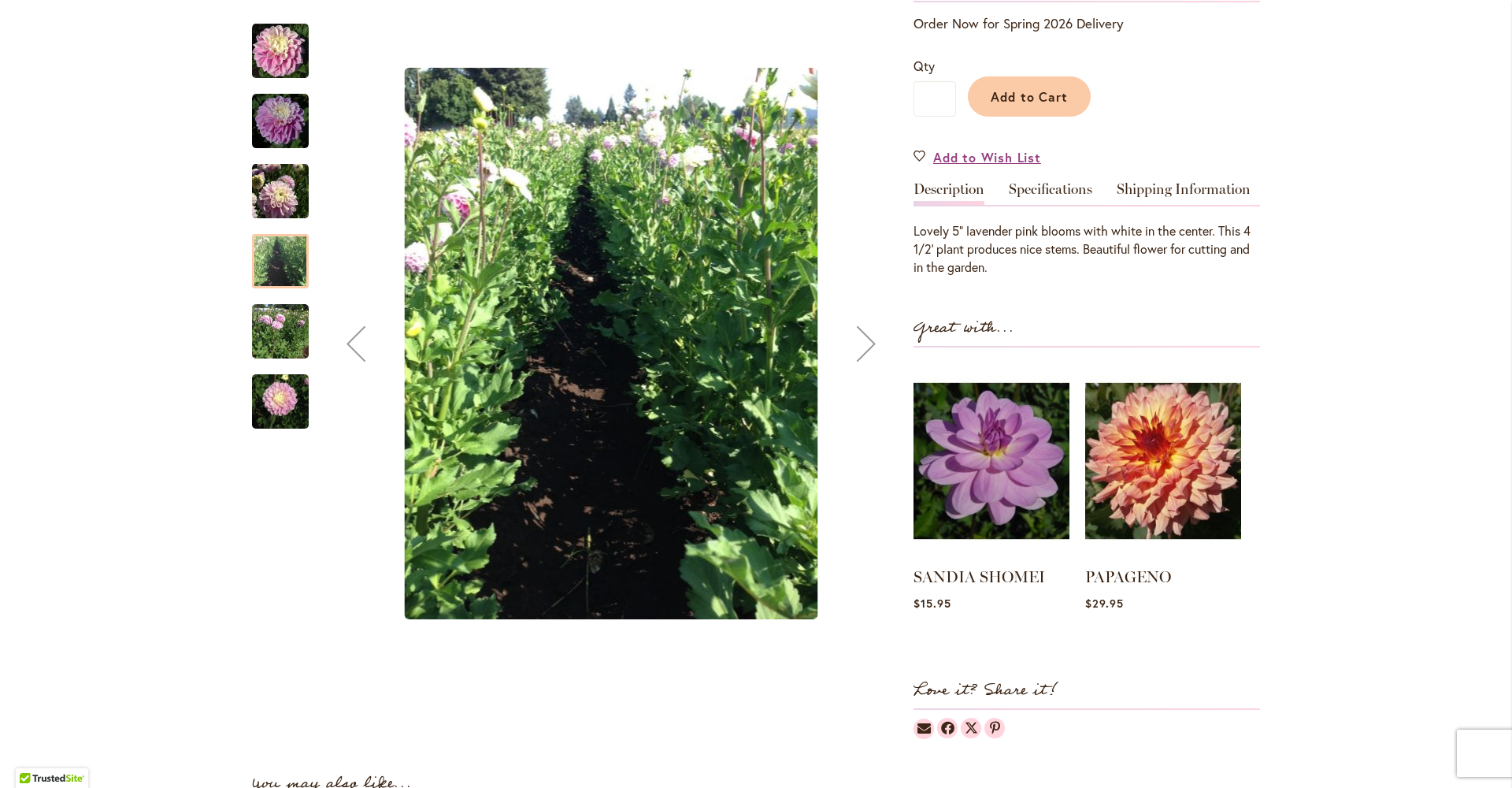
click at [273, 334] on img "FLUFFLES" at bounding box center [280, 331] width 57 height 65
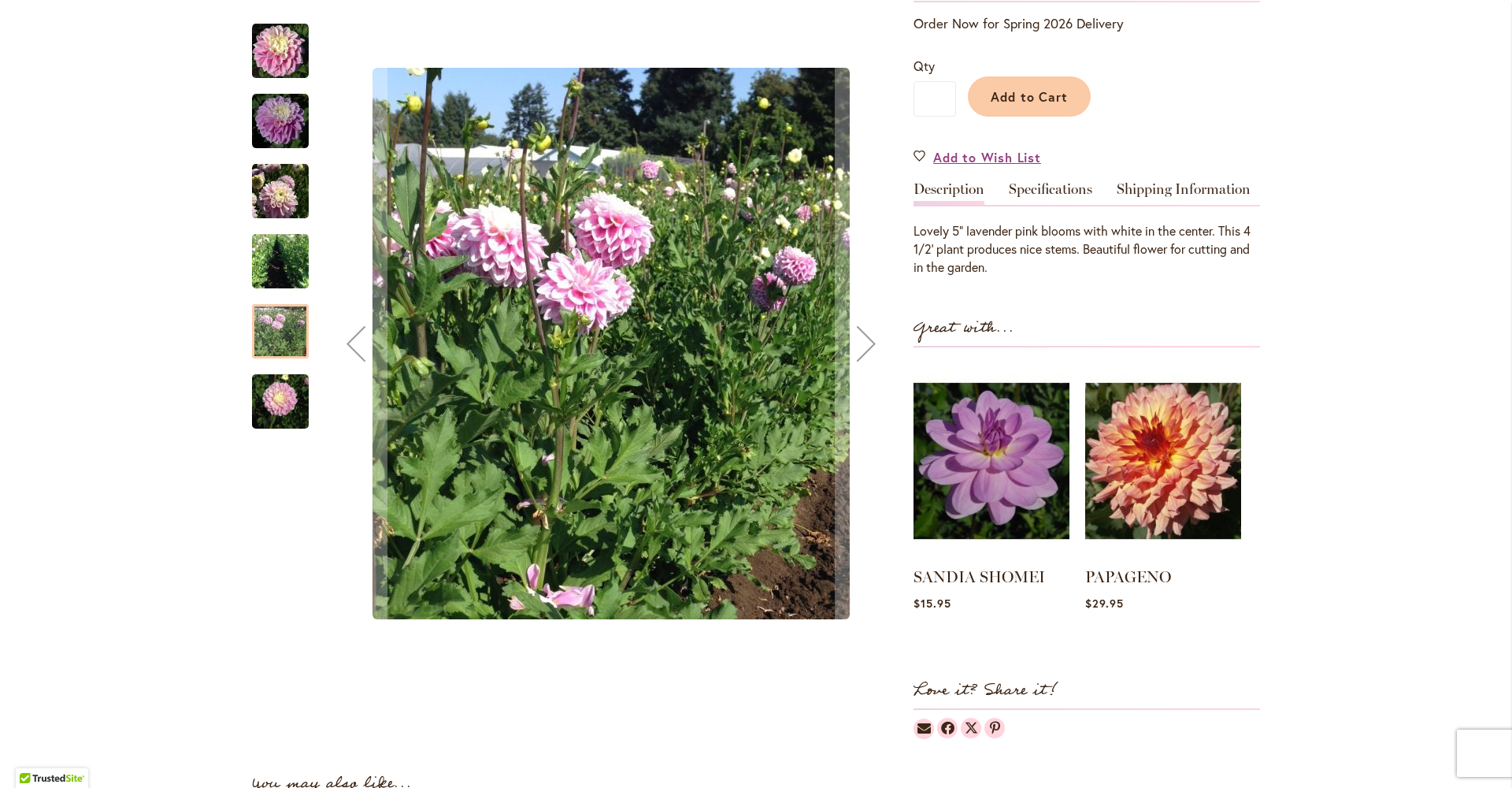
click at [273, 407] on img "FLUFFLES" at bounding box center [280, 401] width 57 height 75
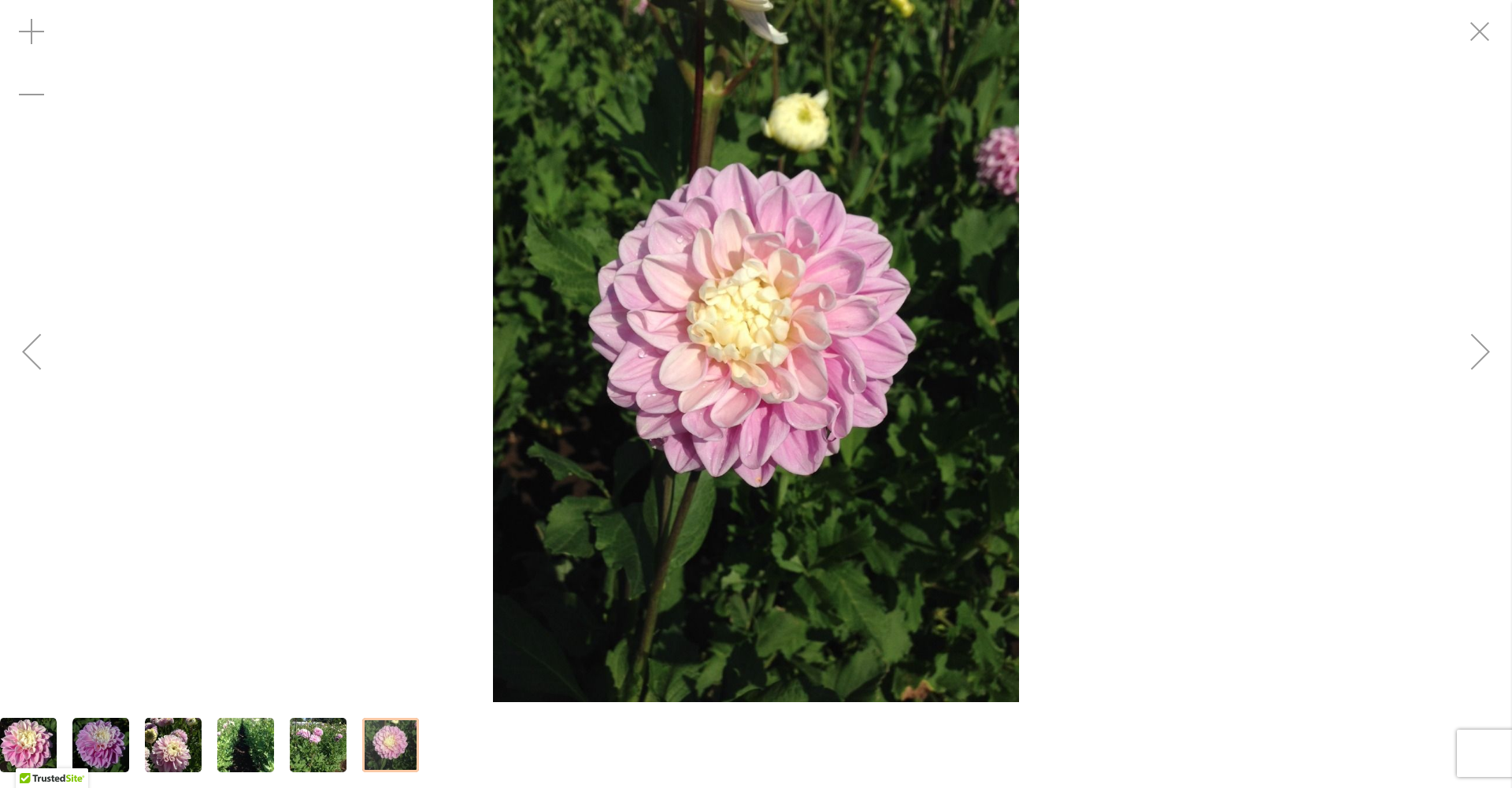
click at [1473, 357] on div "Next" at bounding box center [1481, 351] width 63 height 63
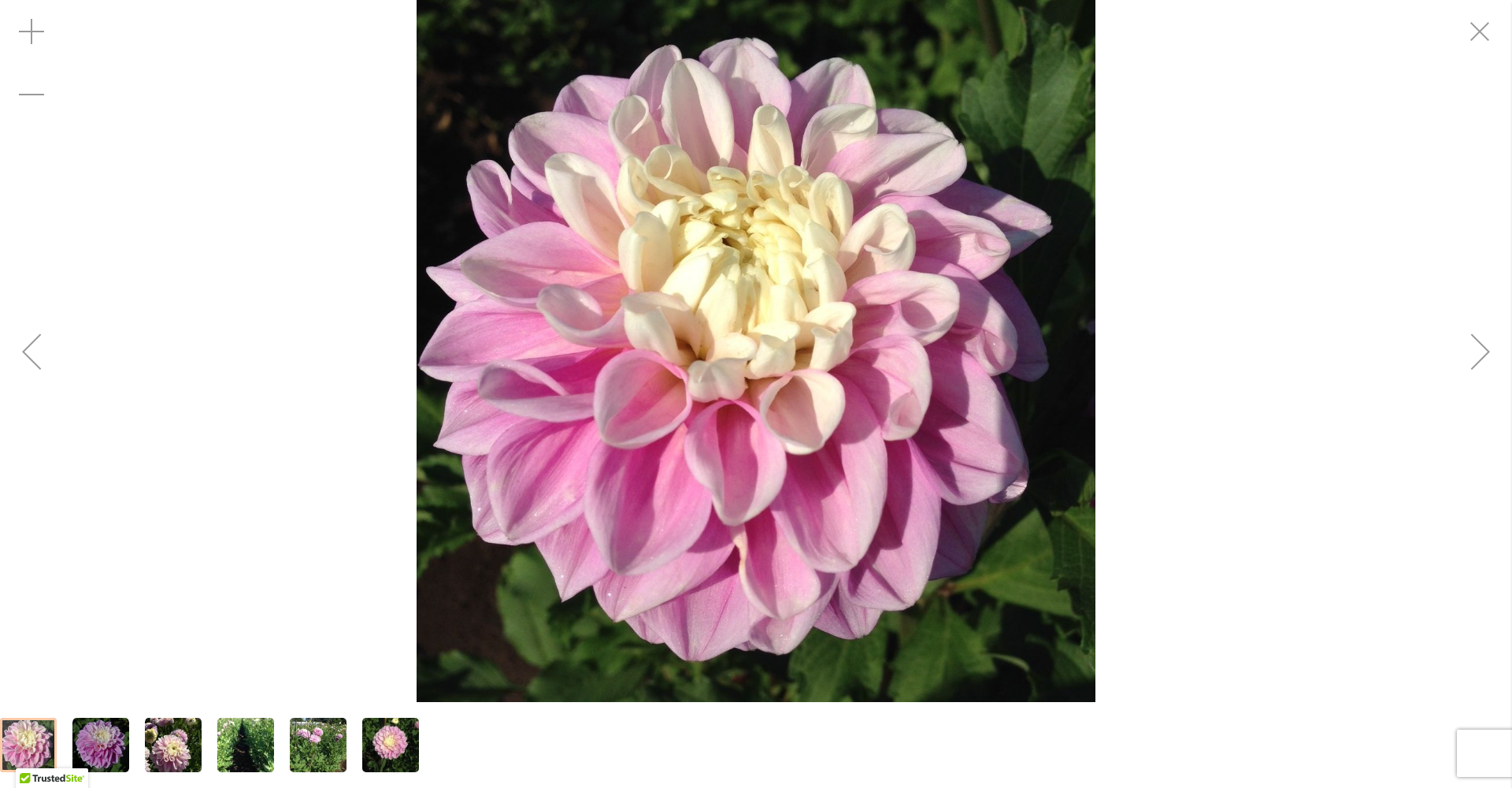
click at [1475, 358] on div "Next" at bounding box center [1481, 351] width 63 height 63
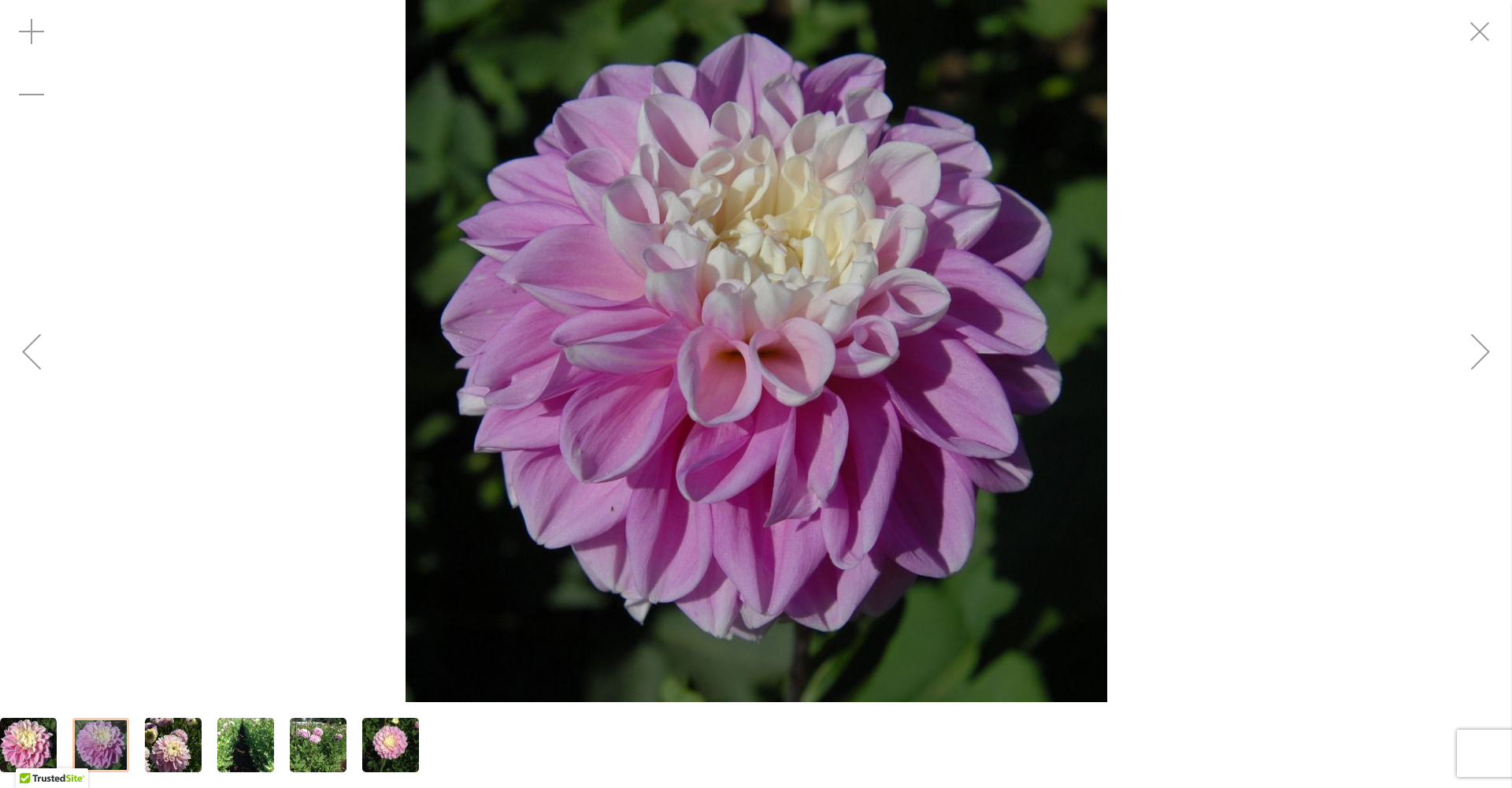
click at [1475, 358] on div "Next" at bounding box center [1481, 351] width 63 height 63
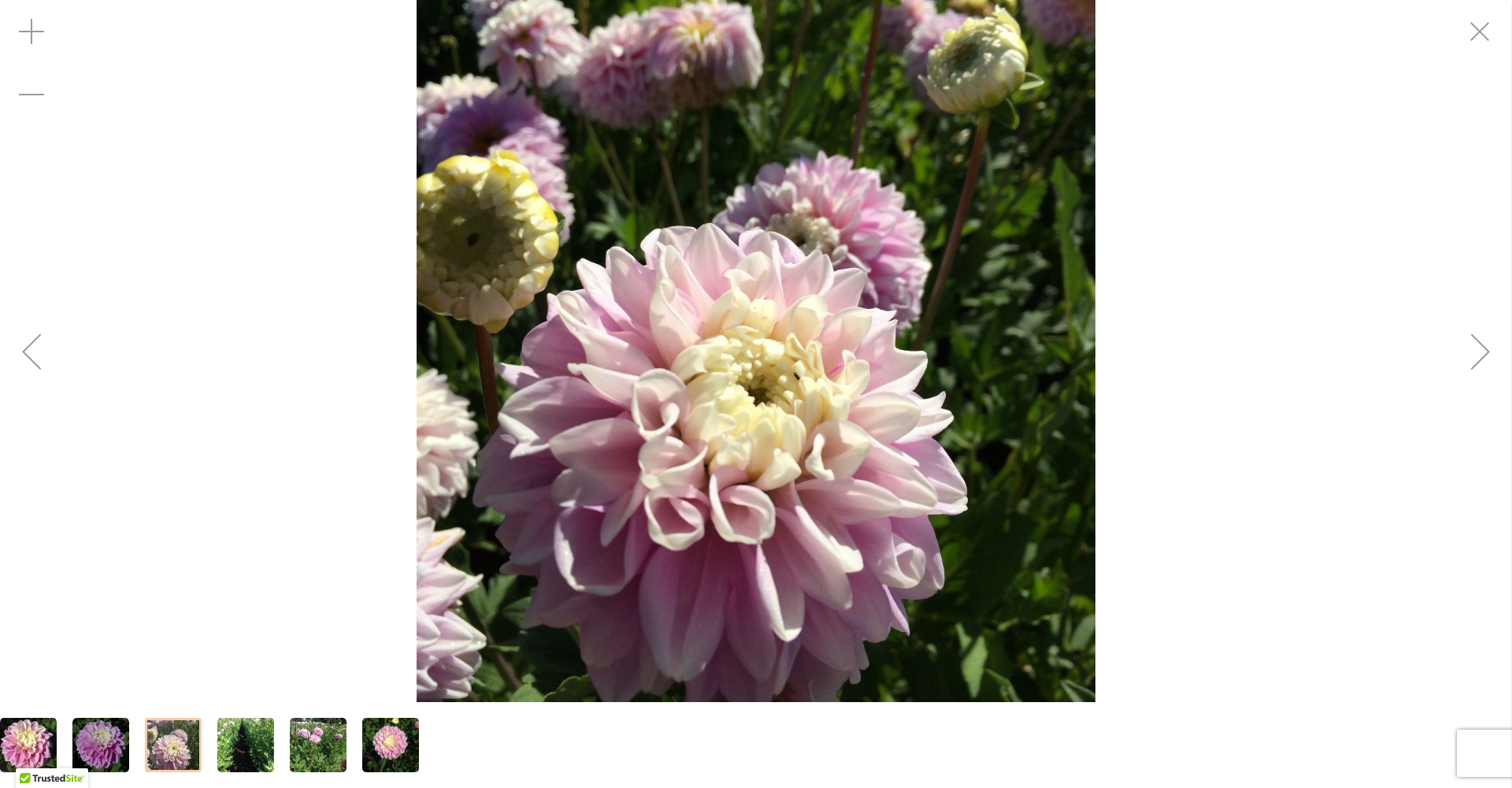
click at [1475, 358] on div "Next" at bounding box center [1481, 351] width 63 height 63
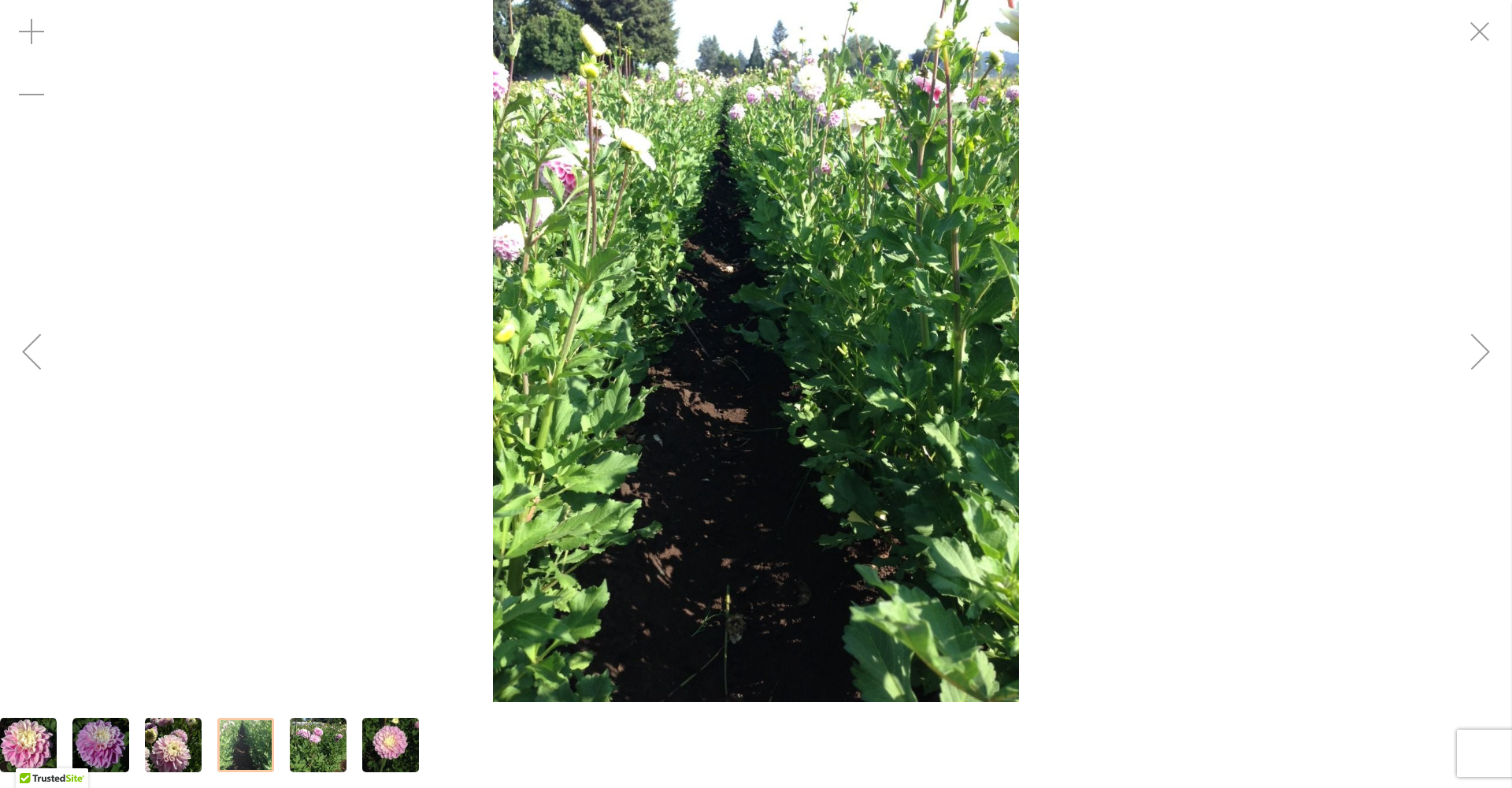
click at [1476, 360] on div "Next" at bounding box center [1481, 351] width 63 height 63
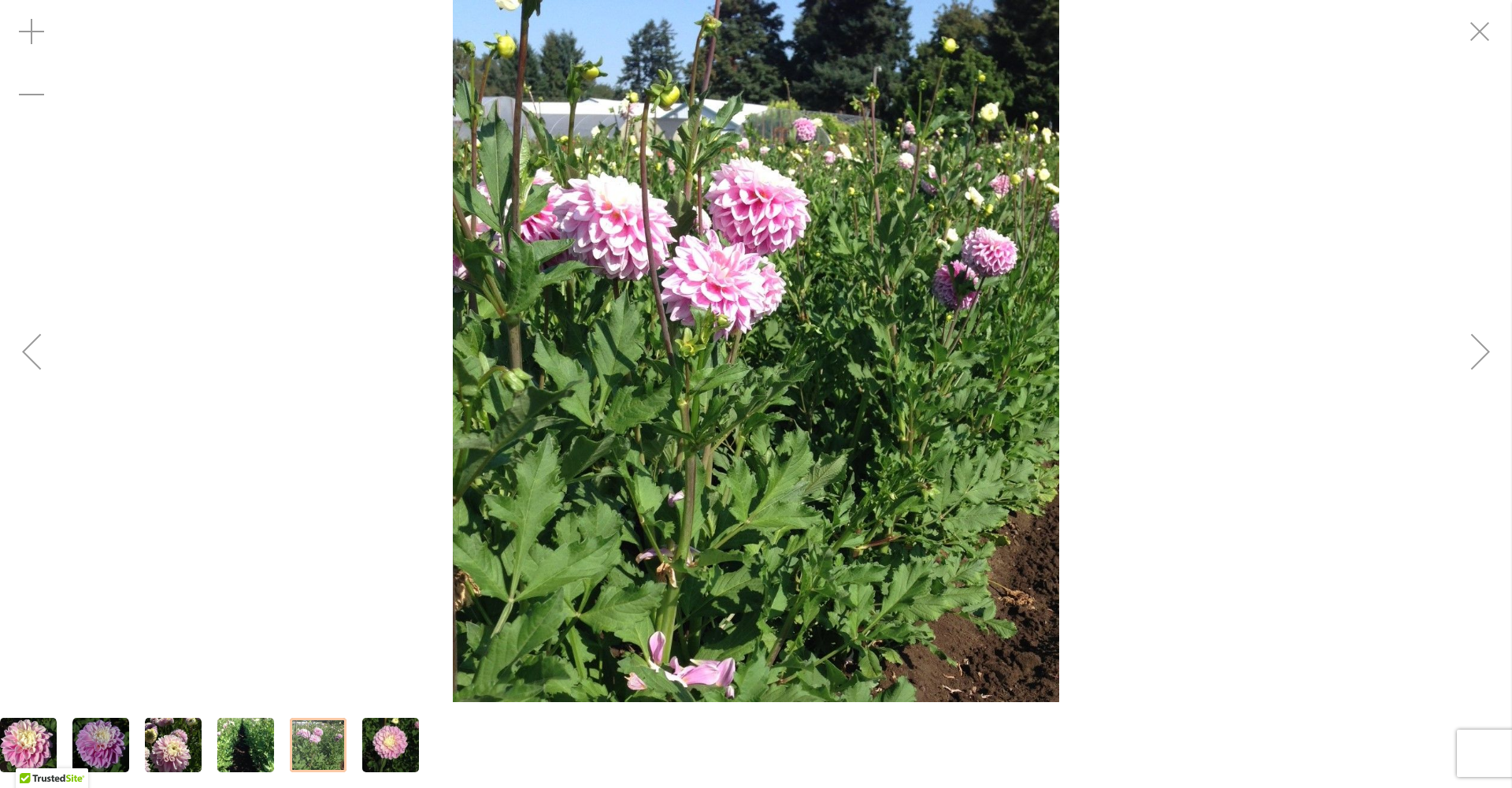
click at [1476, 360] on div "Next" at bounding box center [1481, 351] width 63 height 63
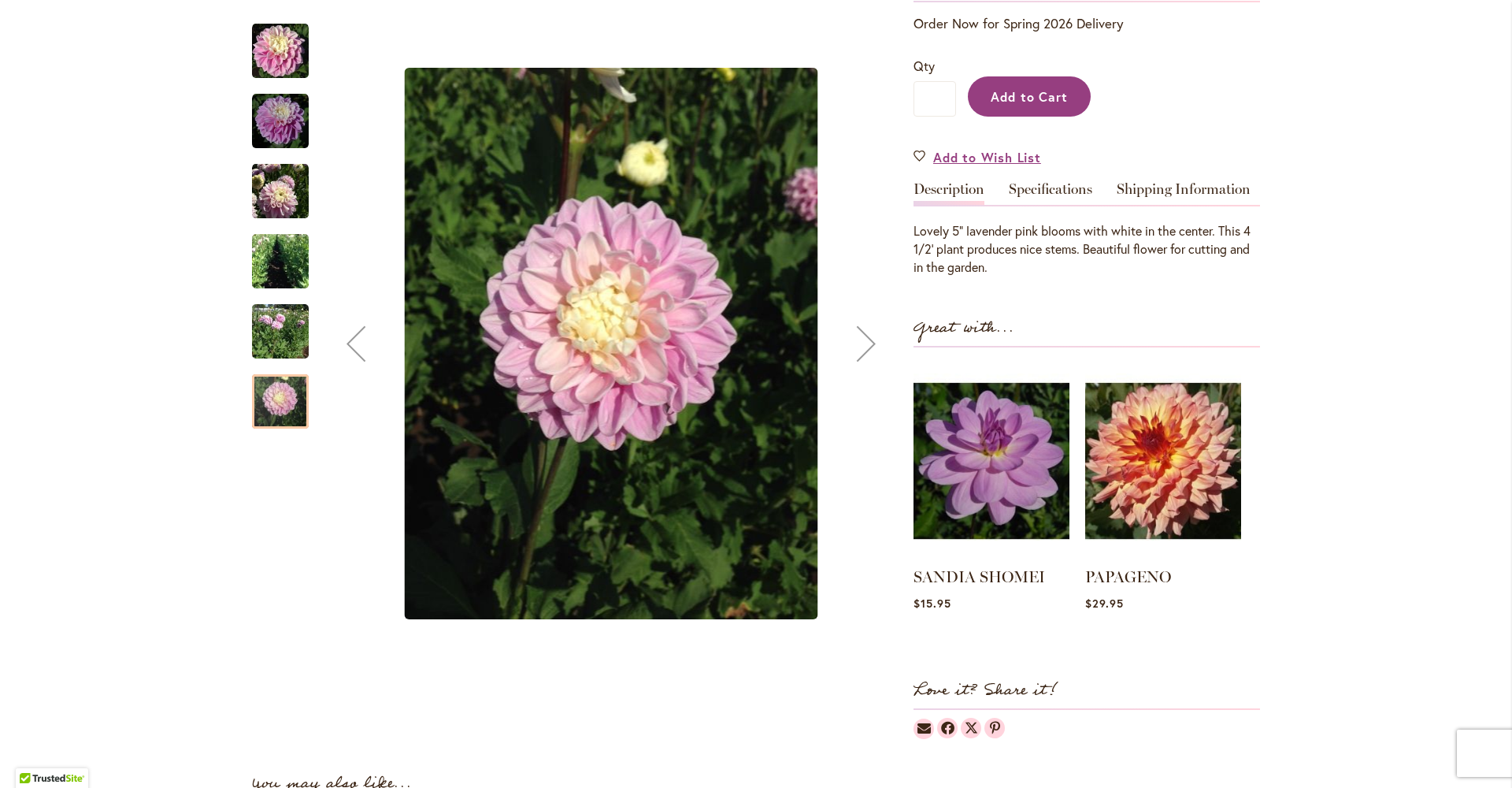
click at [1004, 98] on span "Add to Cart" at bounding box center [1029, 97] width 78 height 17
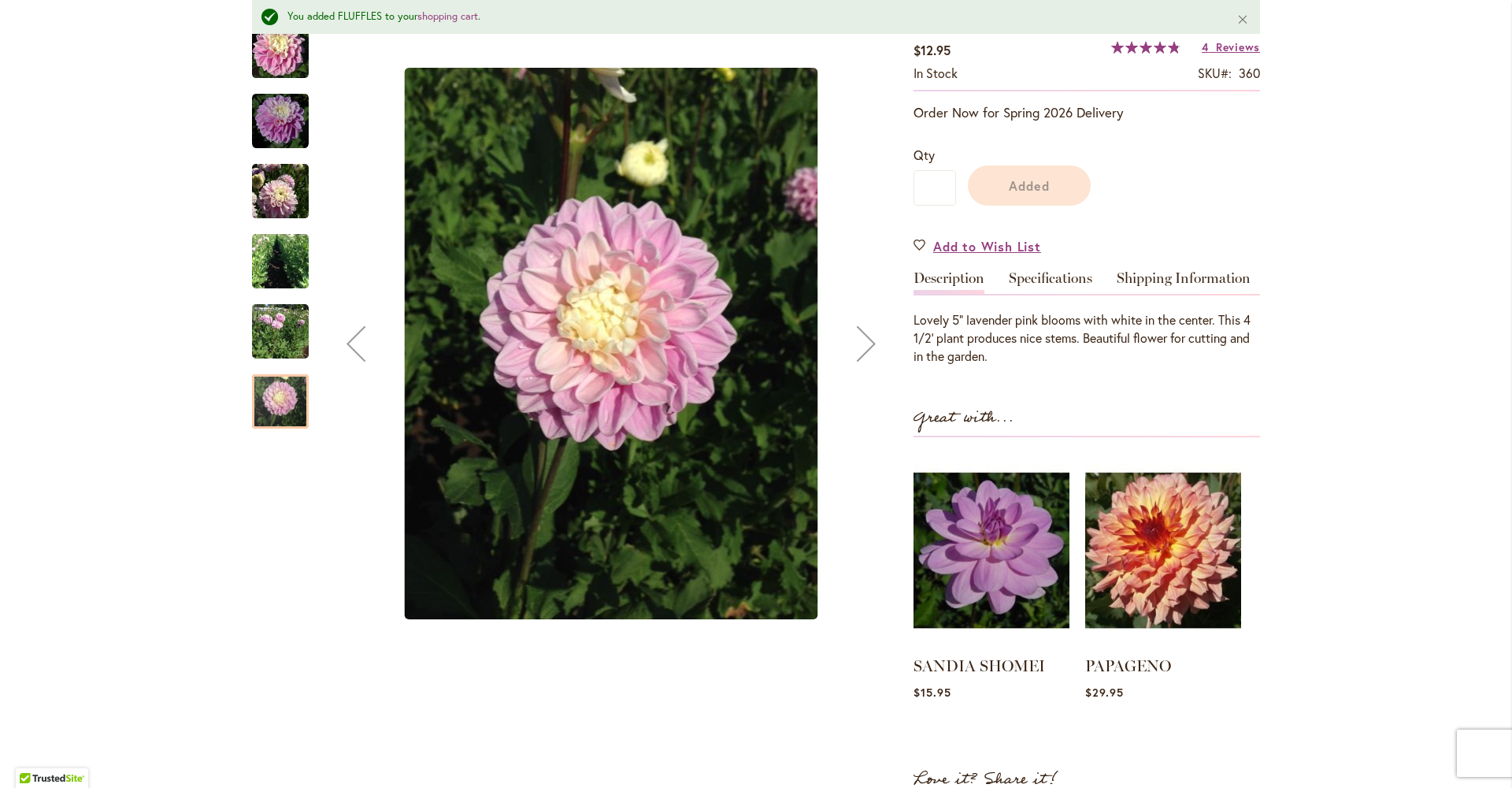
scroll to position [266, 0]
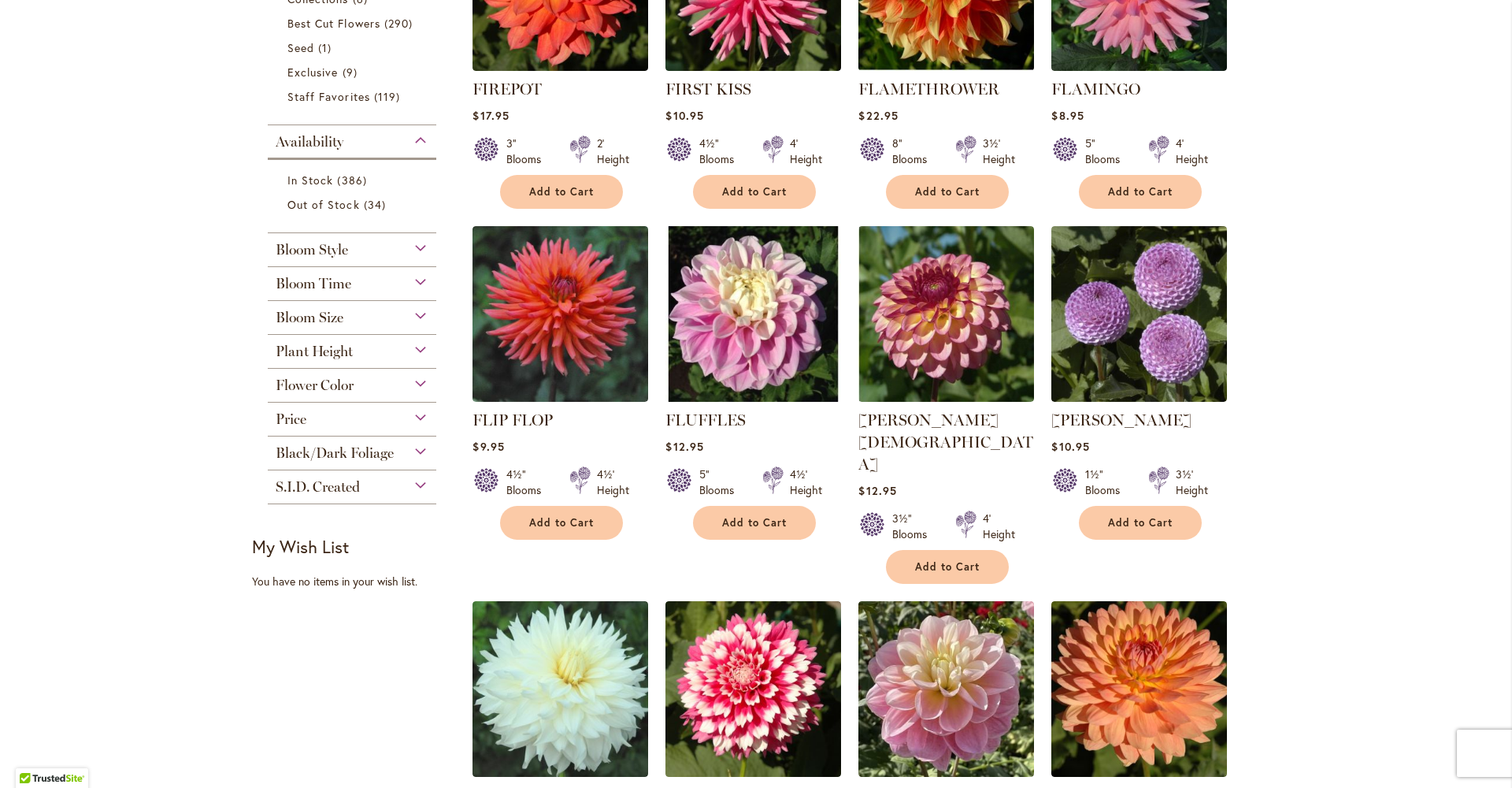
scroll to position [592, 0]
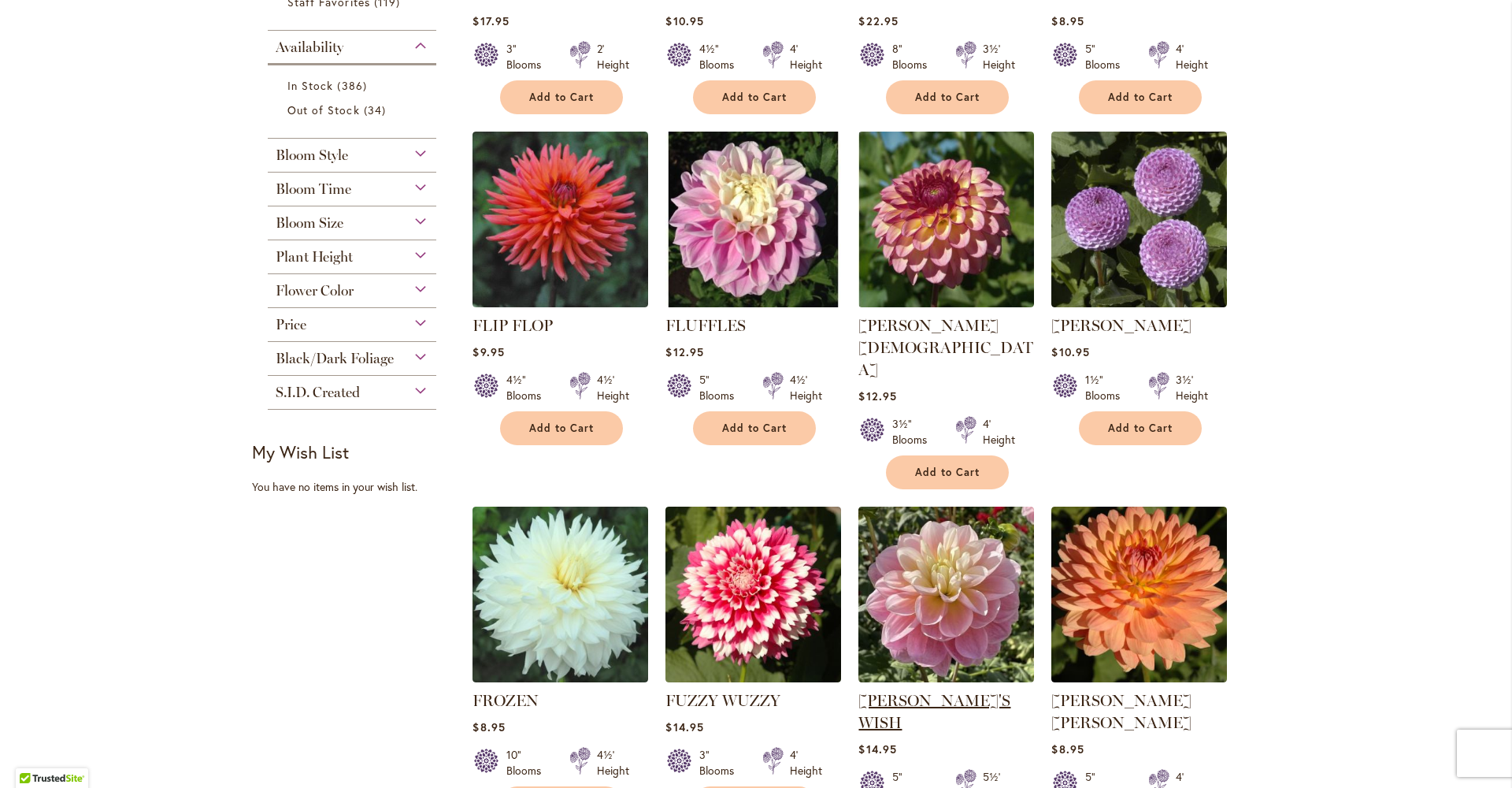
click at [950, 691] on link "[PERSON_NAME]'S WISH" at bounding box center [934, 712] width 152 height 41
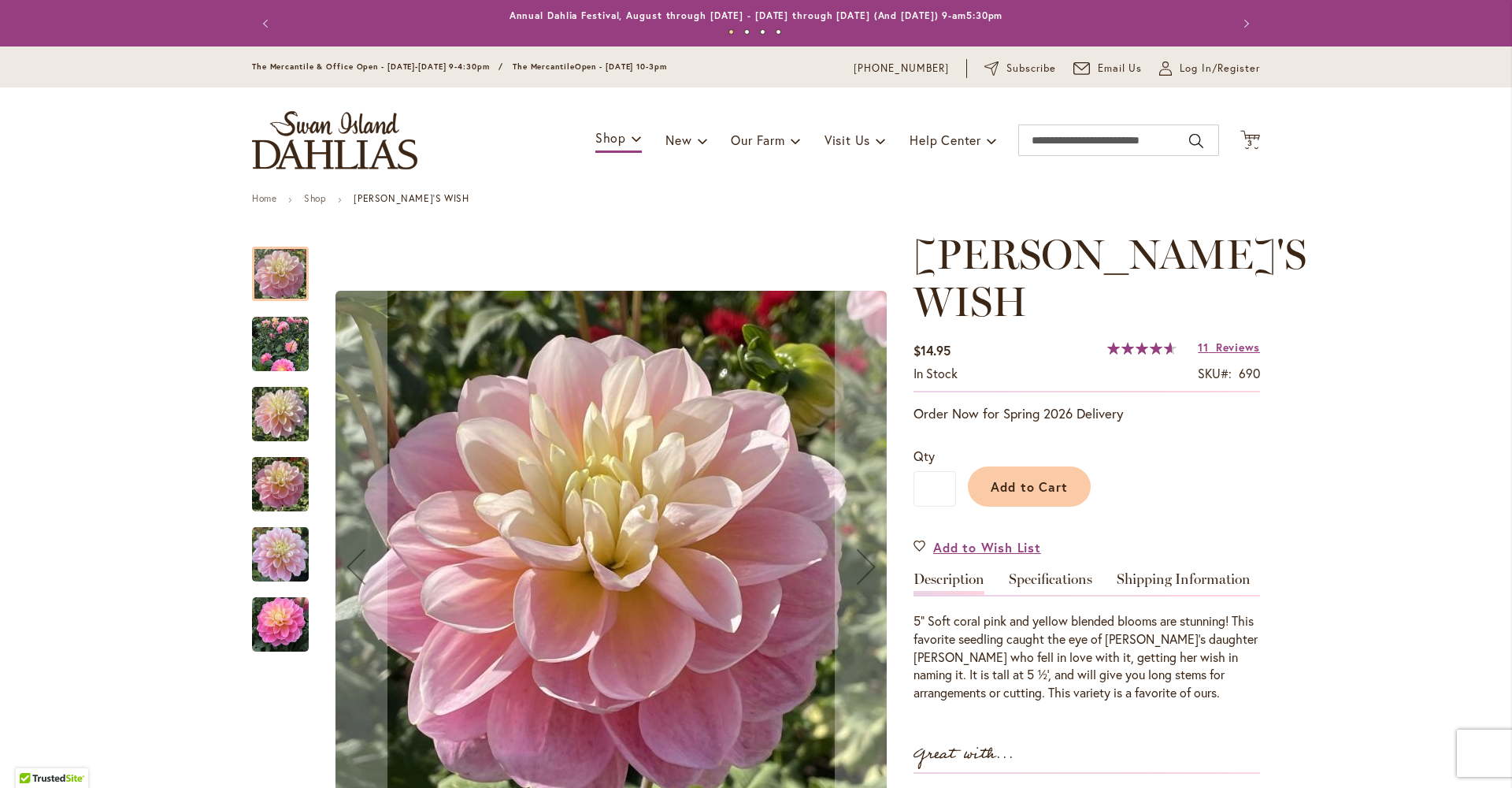
click at [284, 405] on img "GABBIE'S WISH" at bounding box center [280, 414] width 57 height 75
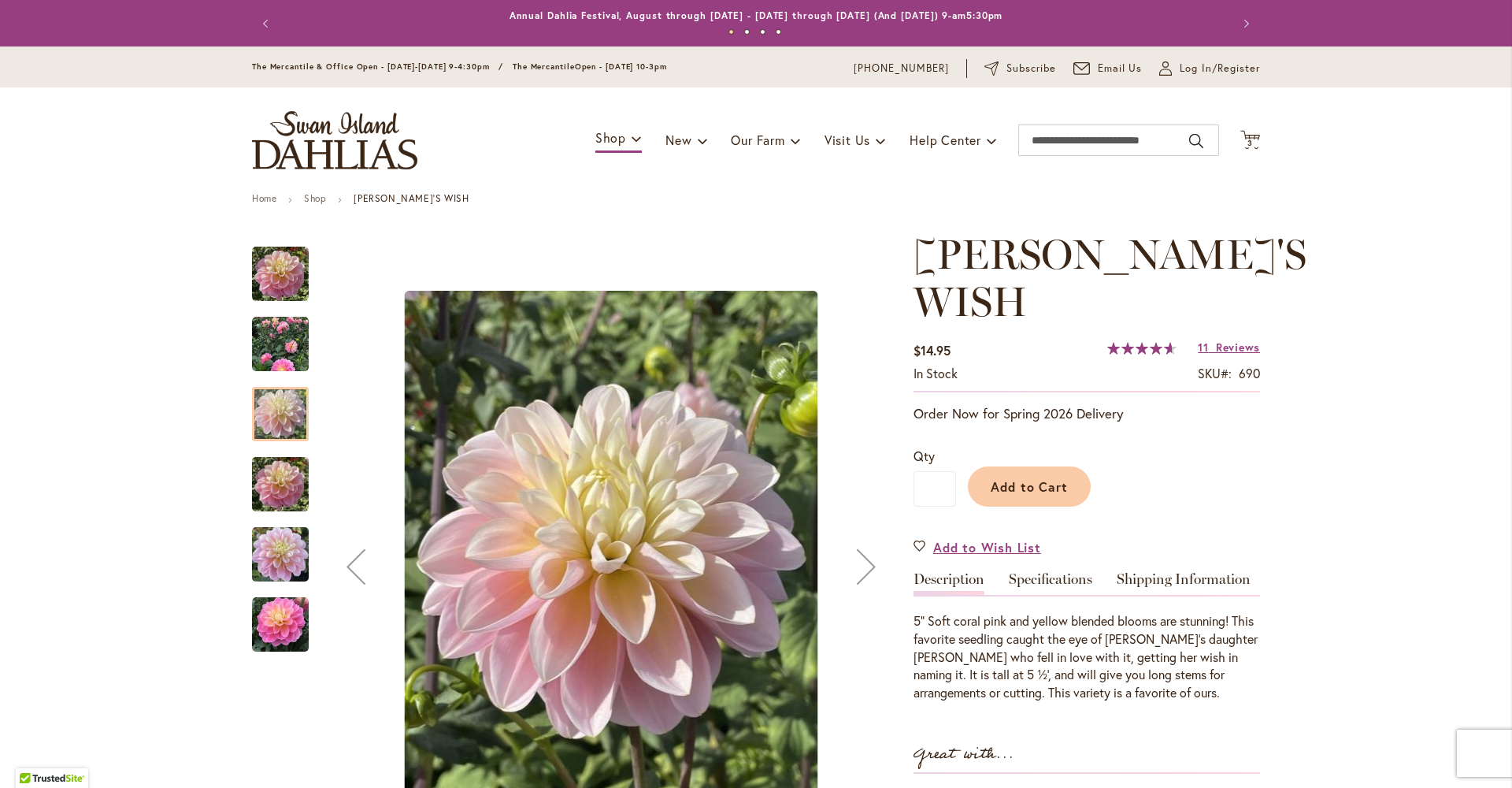
click at [270, 481] on img "GABBIE'S WISH" at bounding box center [280, 484] width 57 height 75
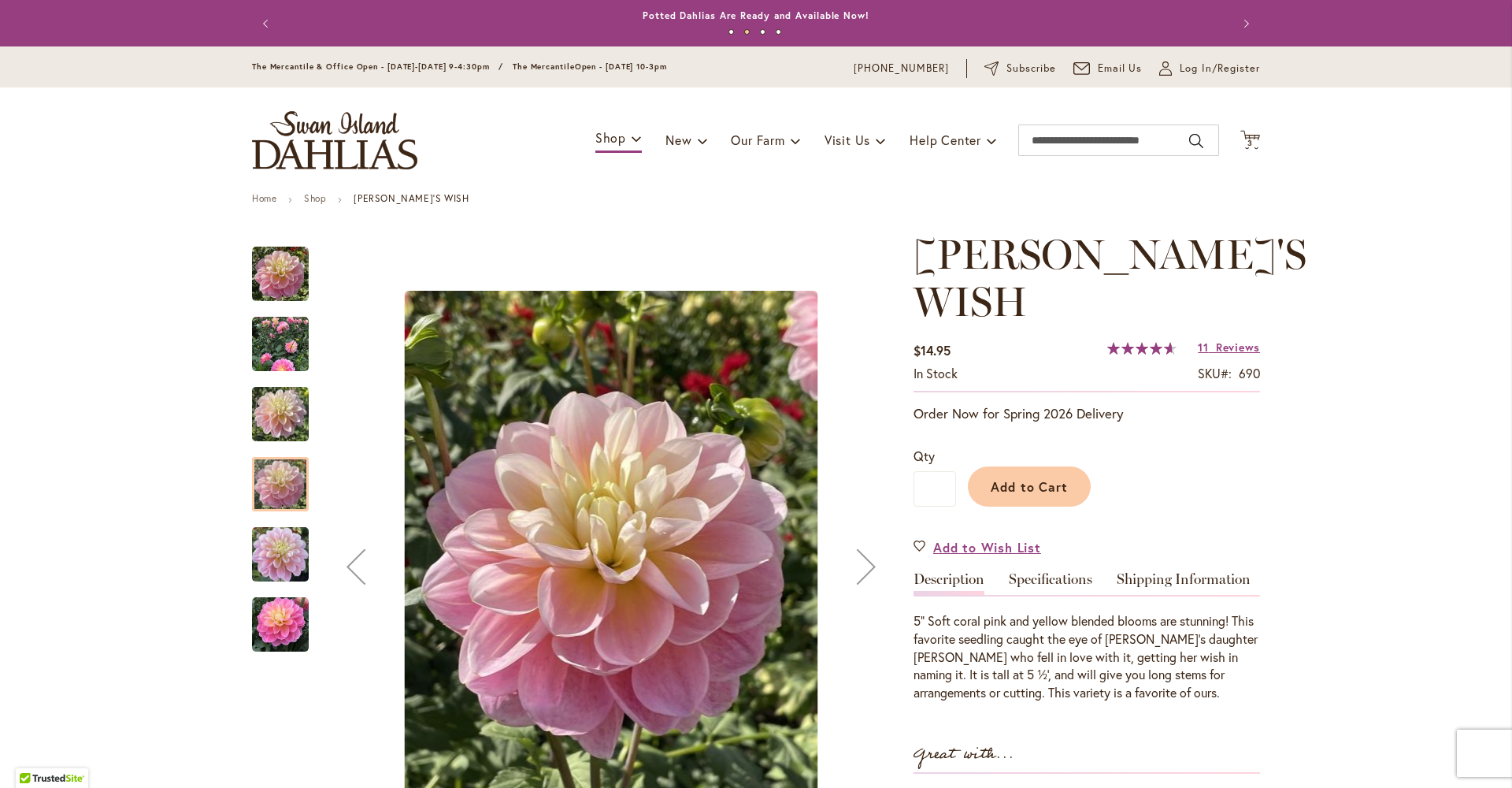
click at [277, 556] on img "GABBIE'S WISH" at bounding box center [280, 554] width 57 height 75
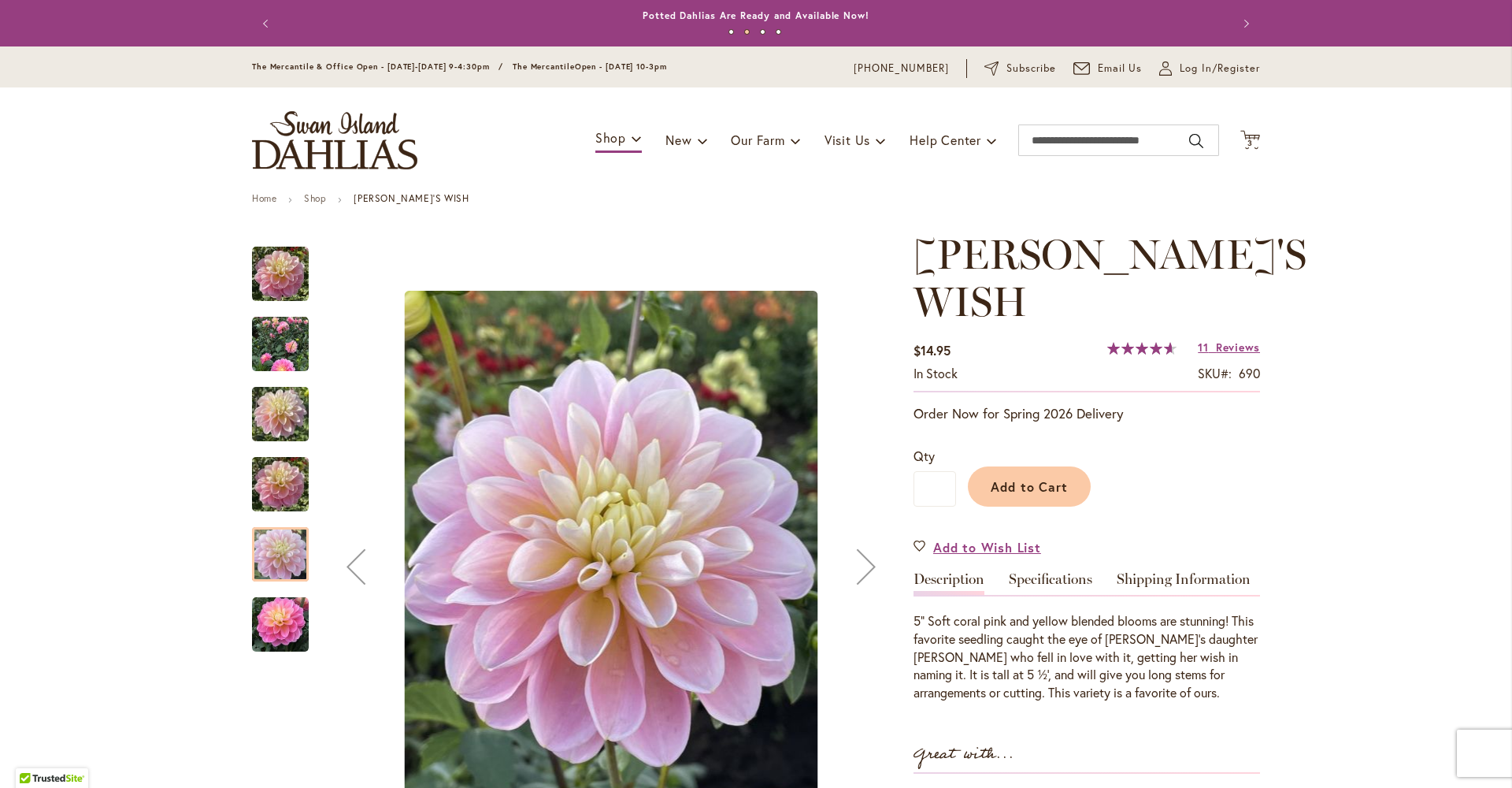
click at [270, 635] on img "Gabbie's Wish" at bounding box center [280, 624] width 57 height 57
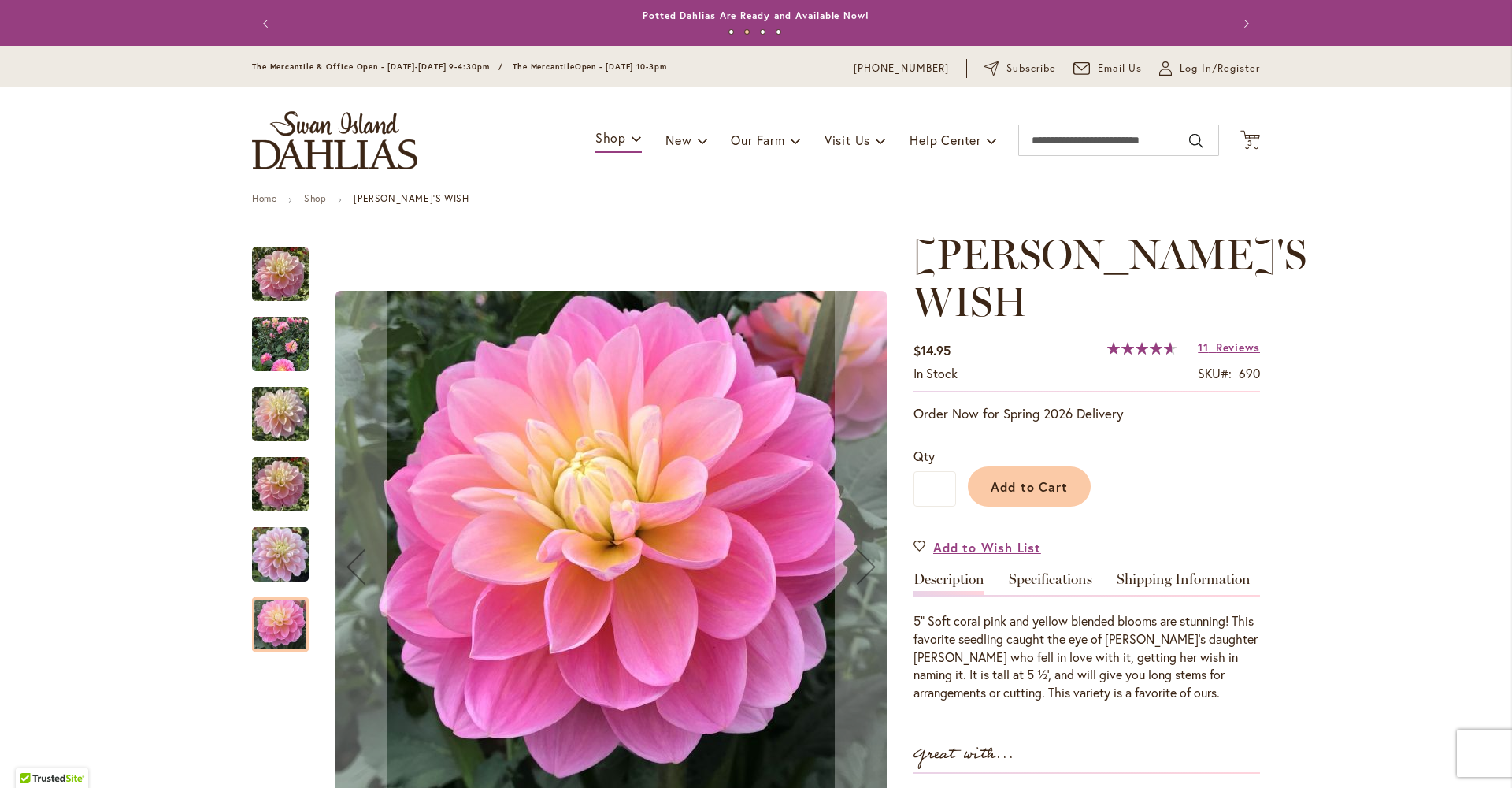
click at [272, 572] on img "GABBIE'S WISH" at bounding box center [280, 554] width 57 height 75
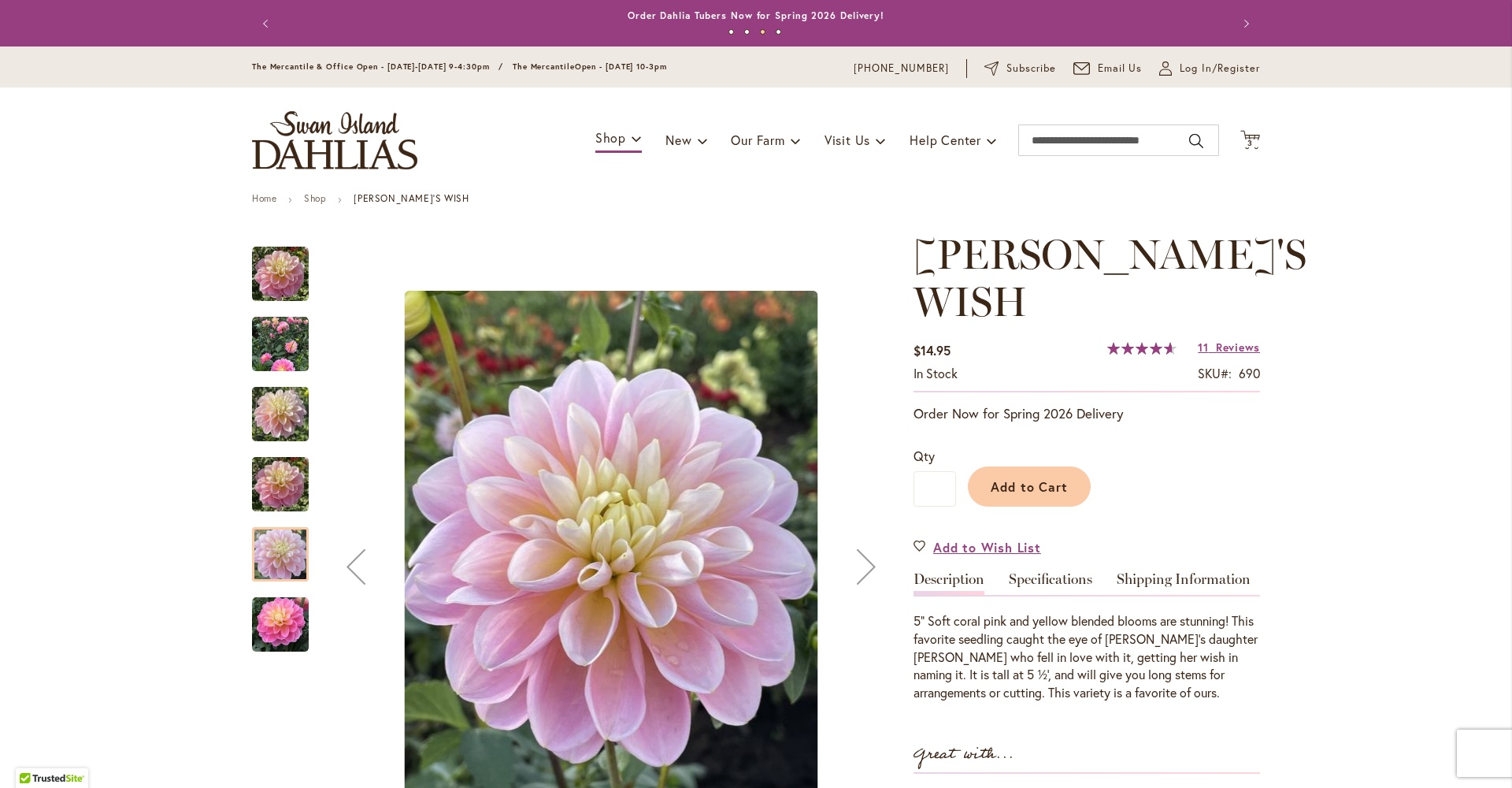
click at [259, 281] on img "Gabbie's Wish" at bounding box center [280, 274] width 57 height 57
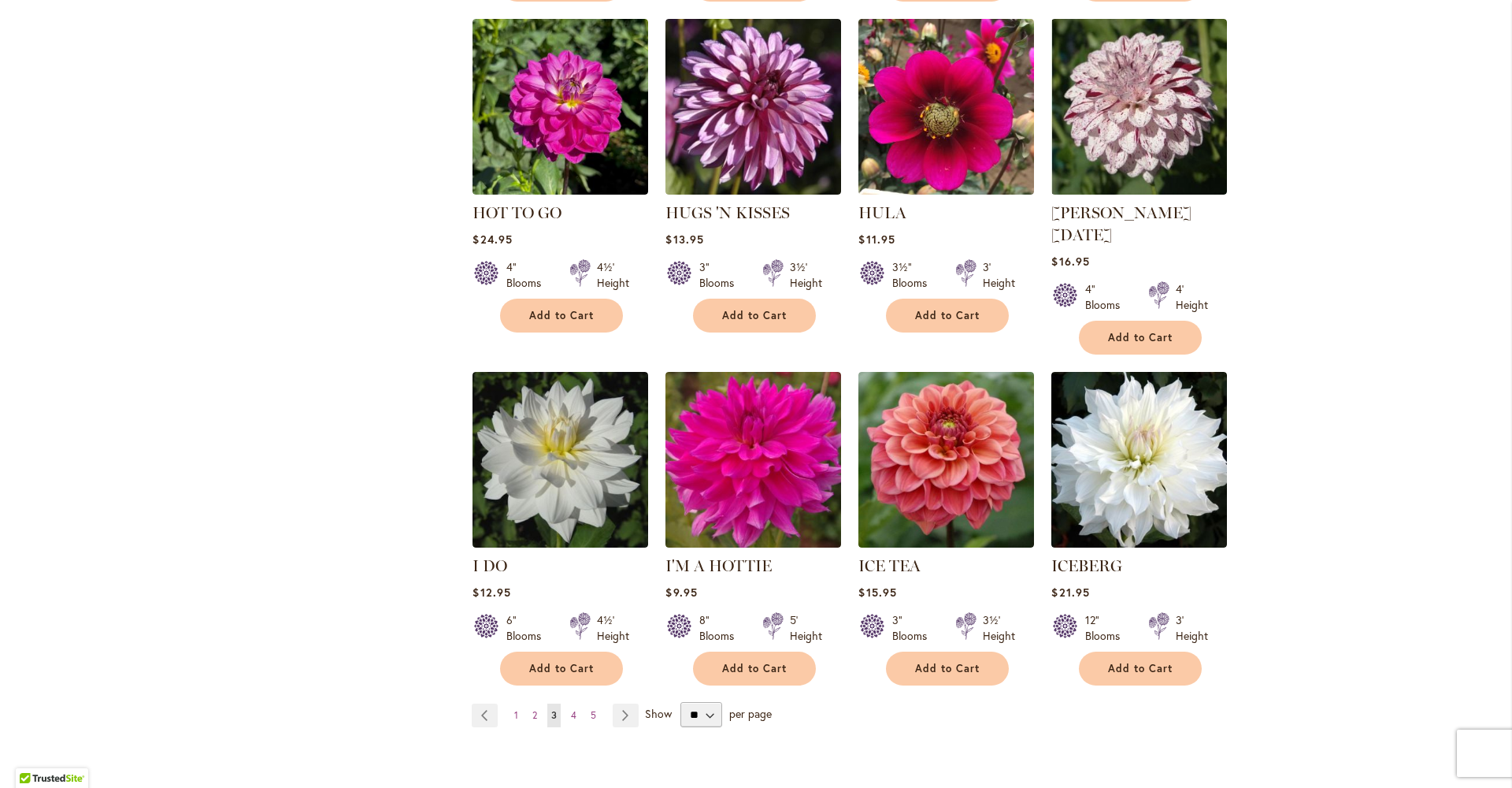
scroll to position [5321, 0]
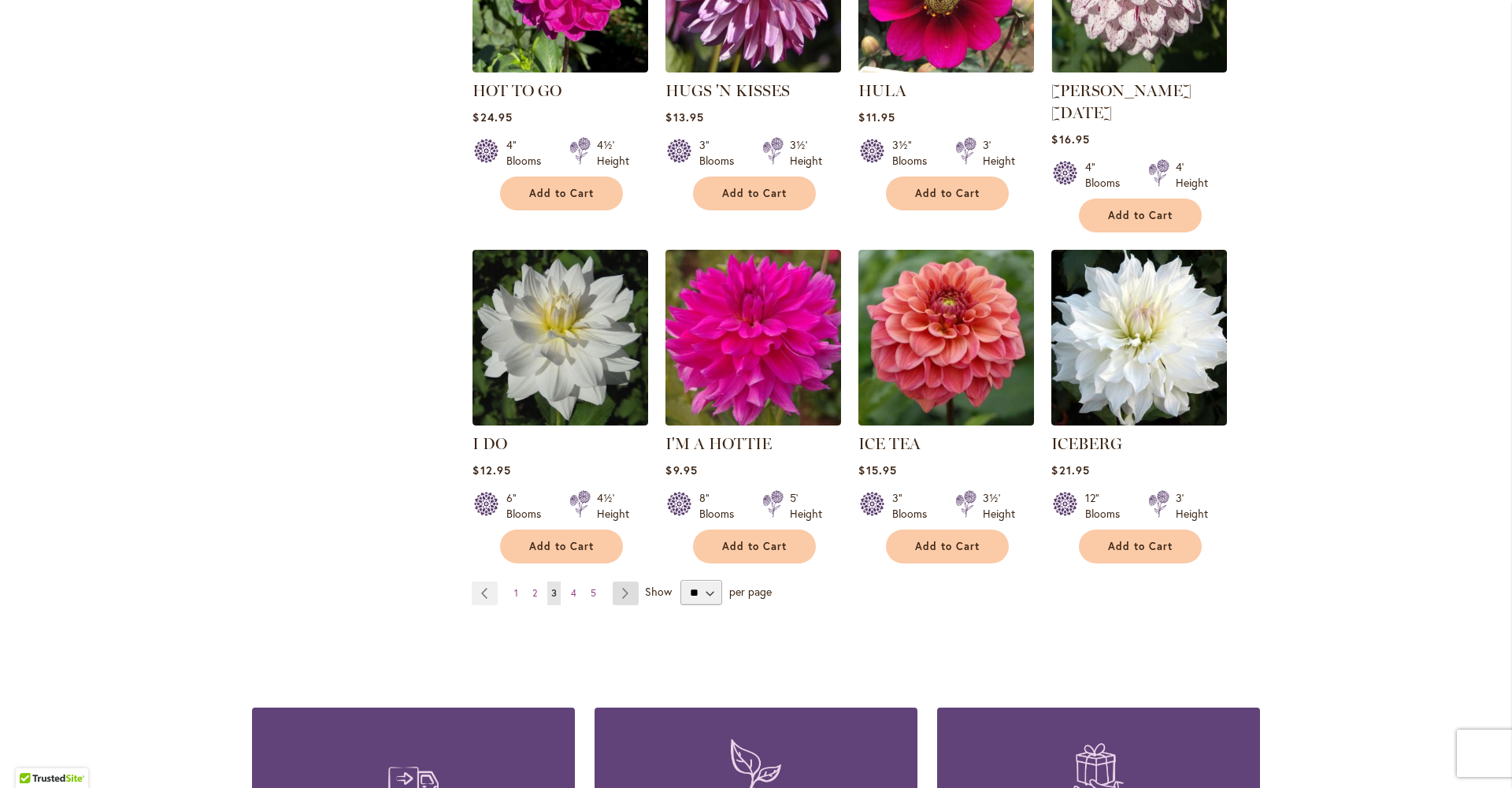
click at [620, 581] on link "Page Next" at bounding box center [626, 593] width 26 height 24
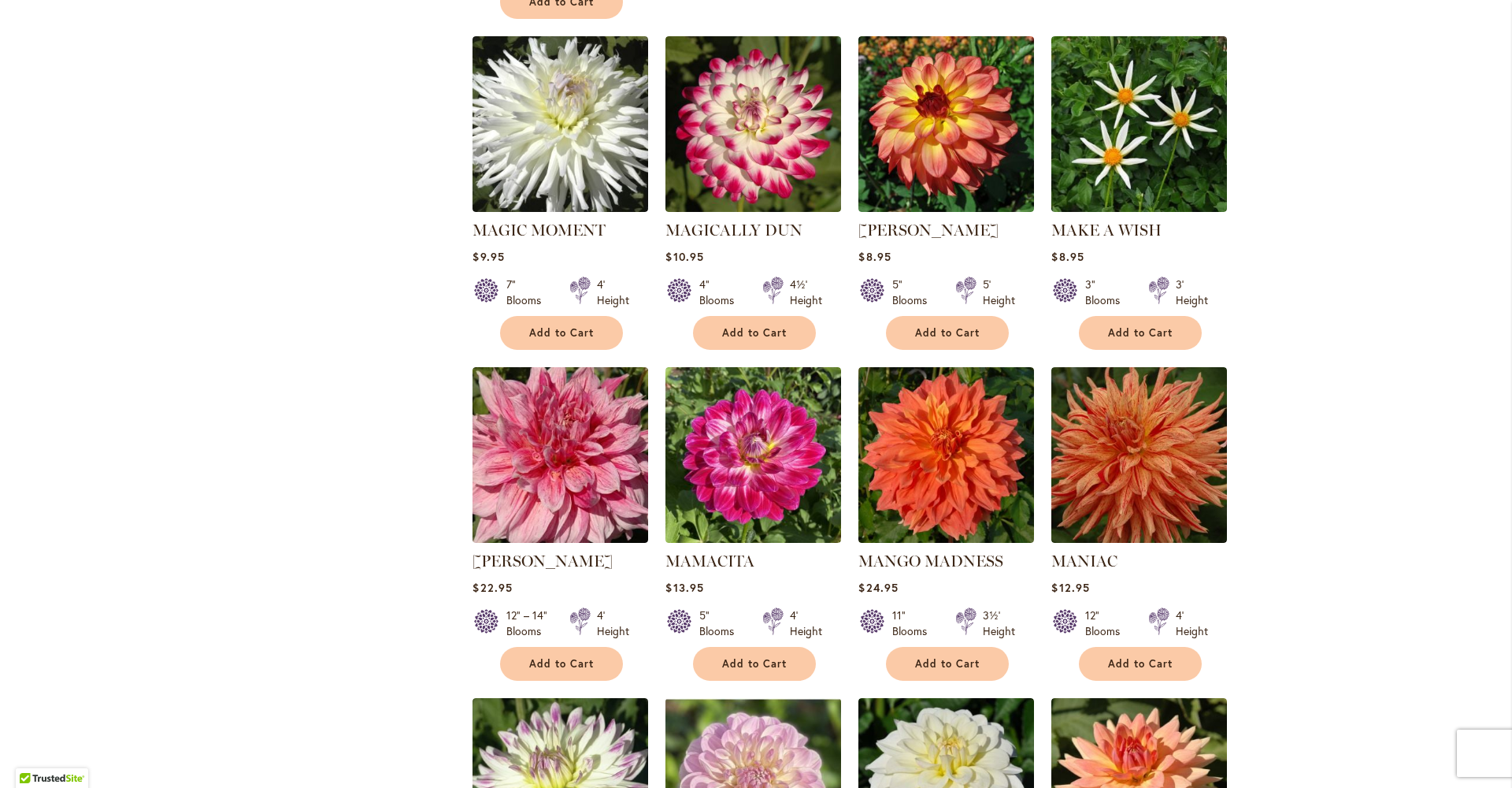
scroll to position [5016, 0]
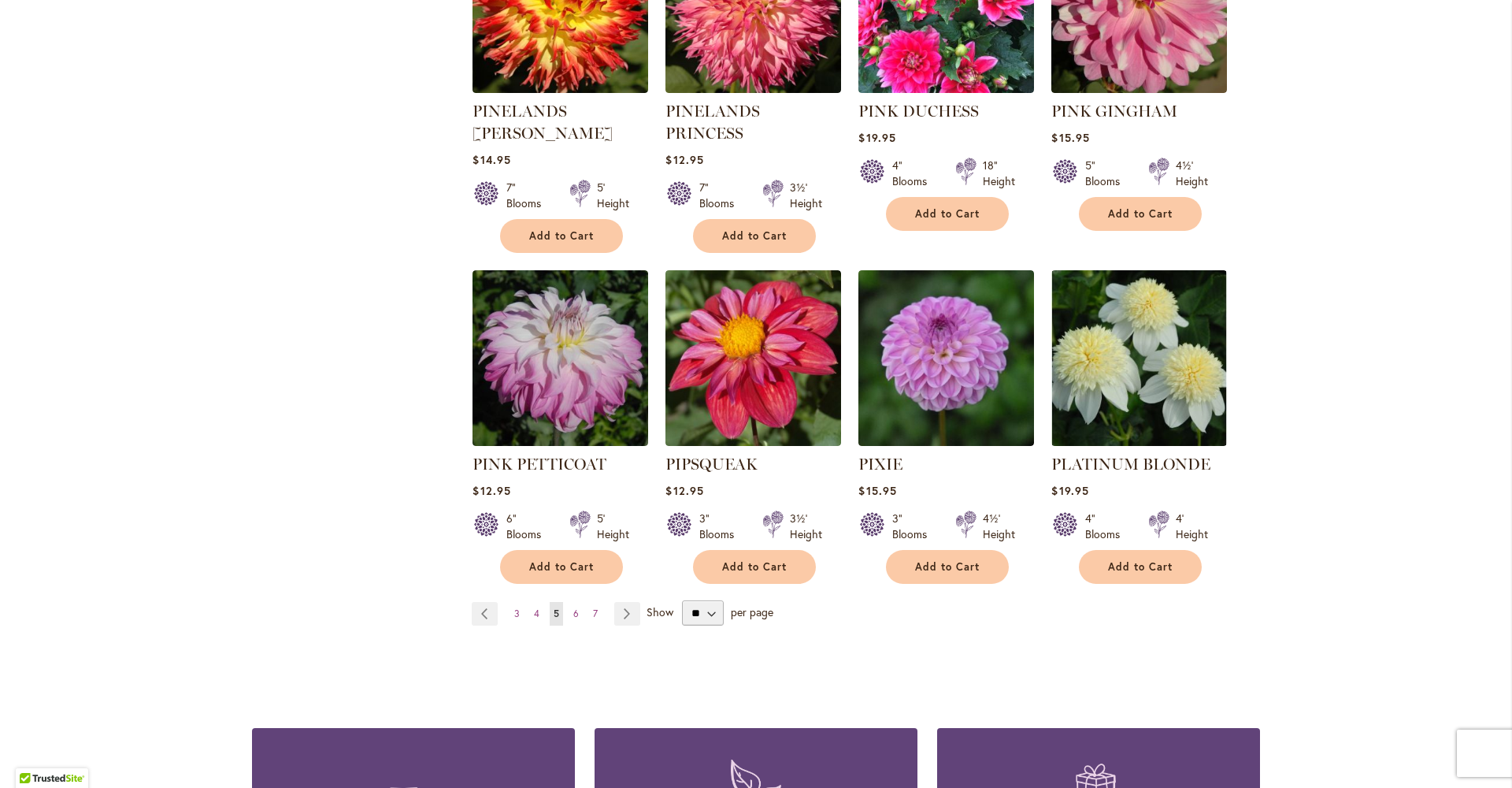
scroll to position [5417, 0]
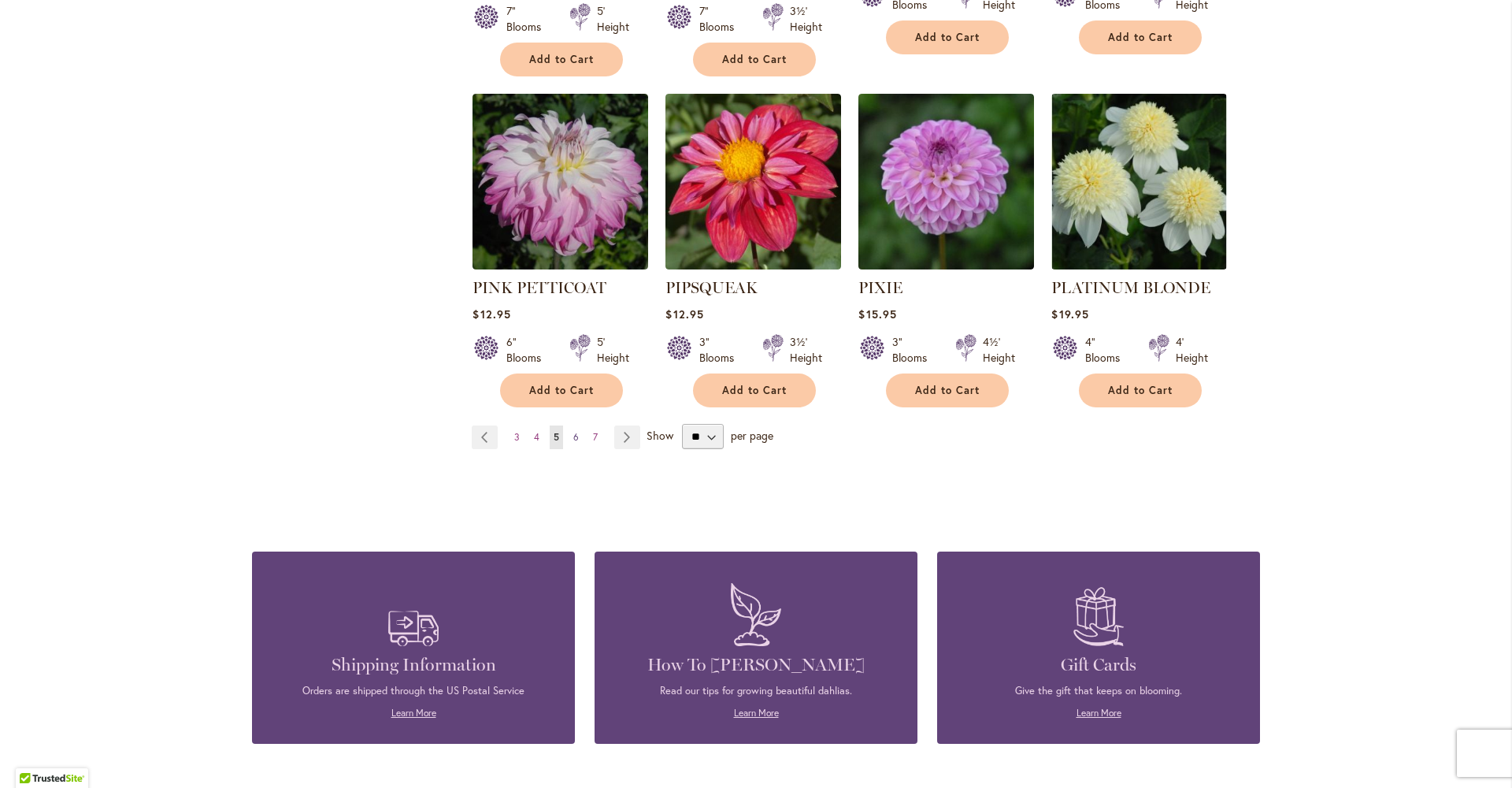
click at [573, 431] on span "6" at bounding box center [576, 437] width 6 height 12
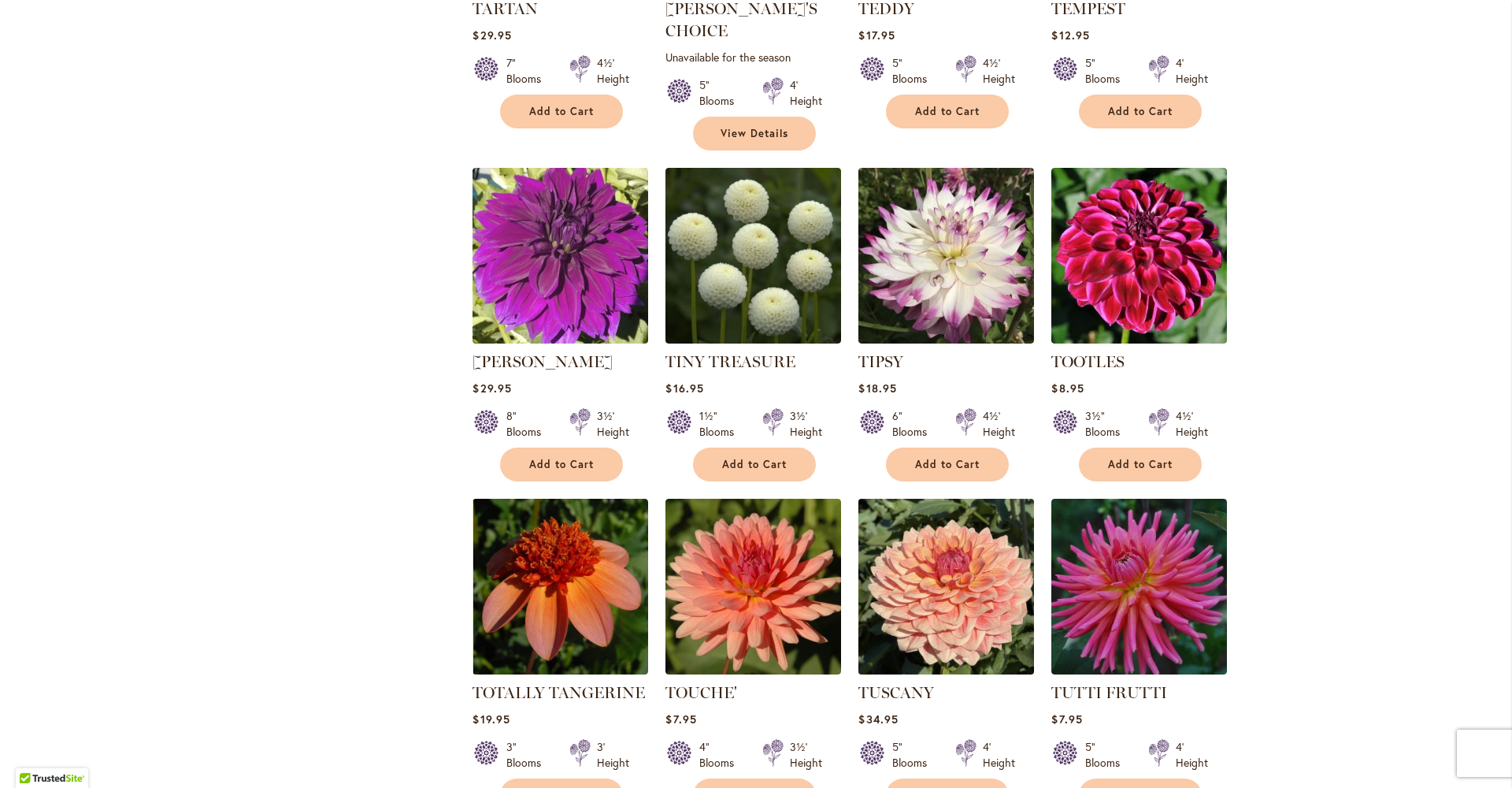
scroll to position [5385, 0]
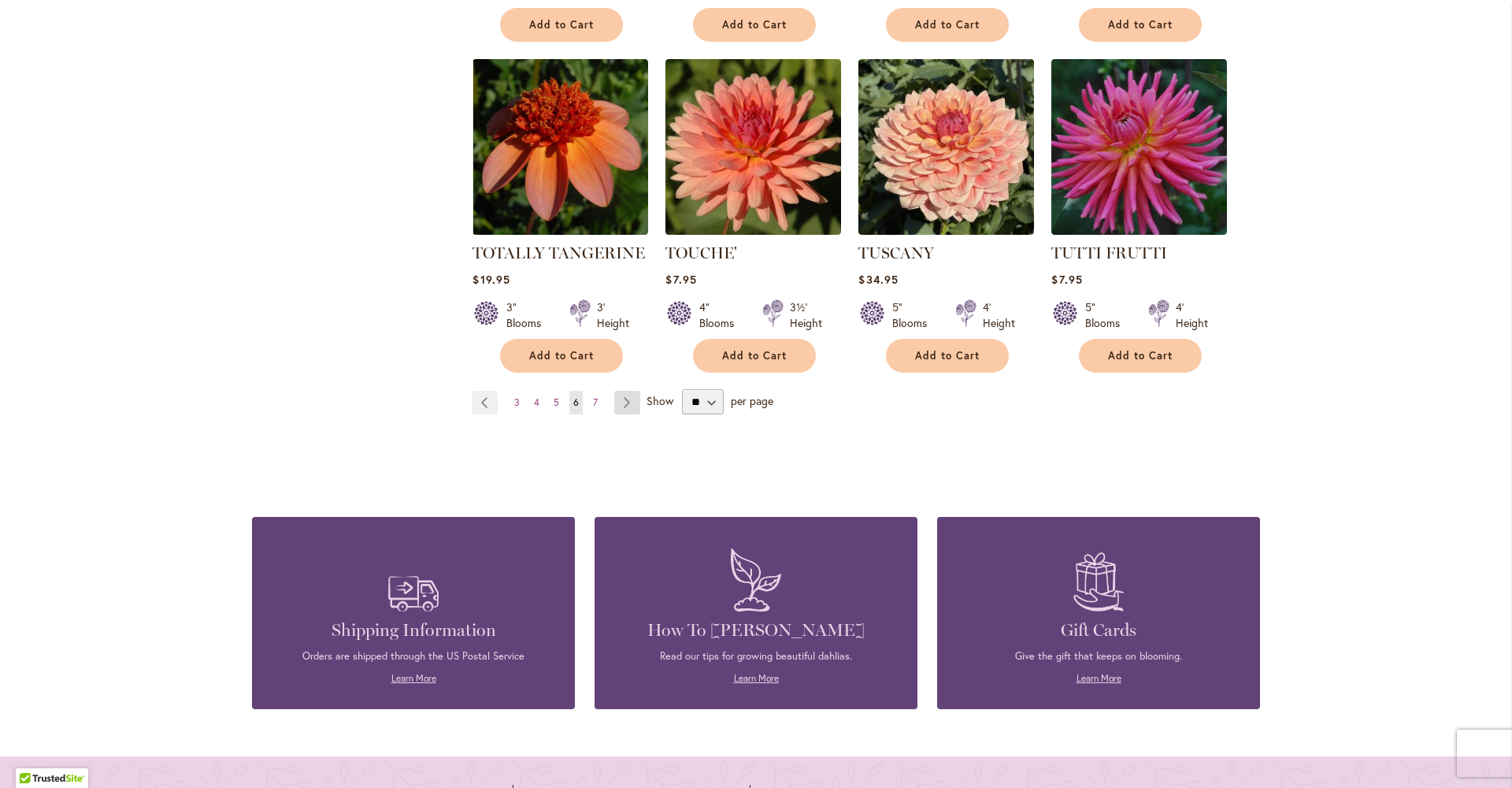
click at [627, 391] on link "Page Next" at bounding box center [627, 403] width 26 height 24
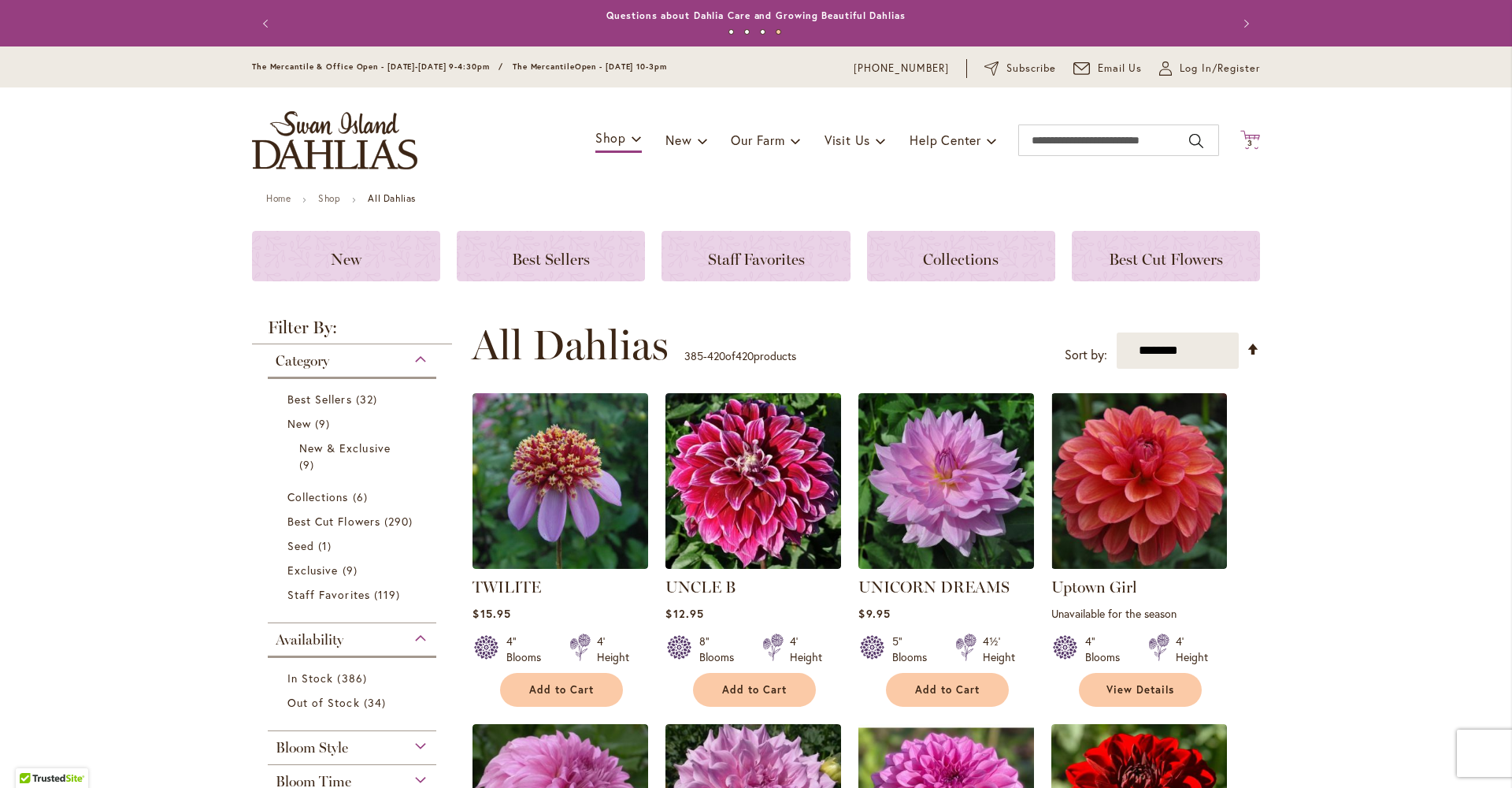
click at [1245, 130] on icon "Cart .cls-1 { fill: #231f20; }" at bounding box center [1250, 139] width 20 height 20
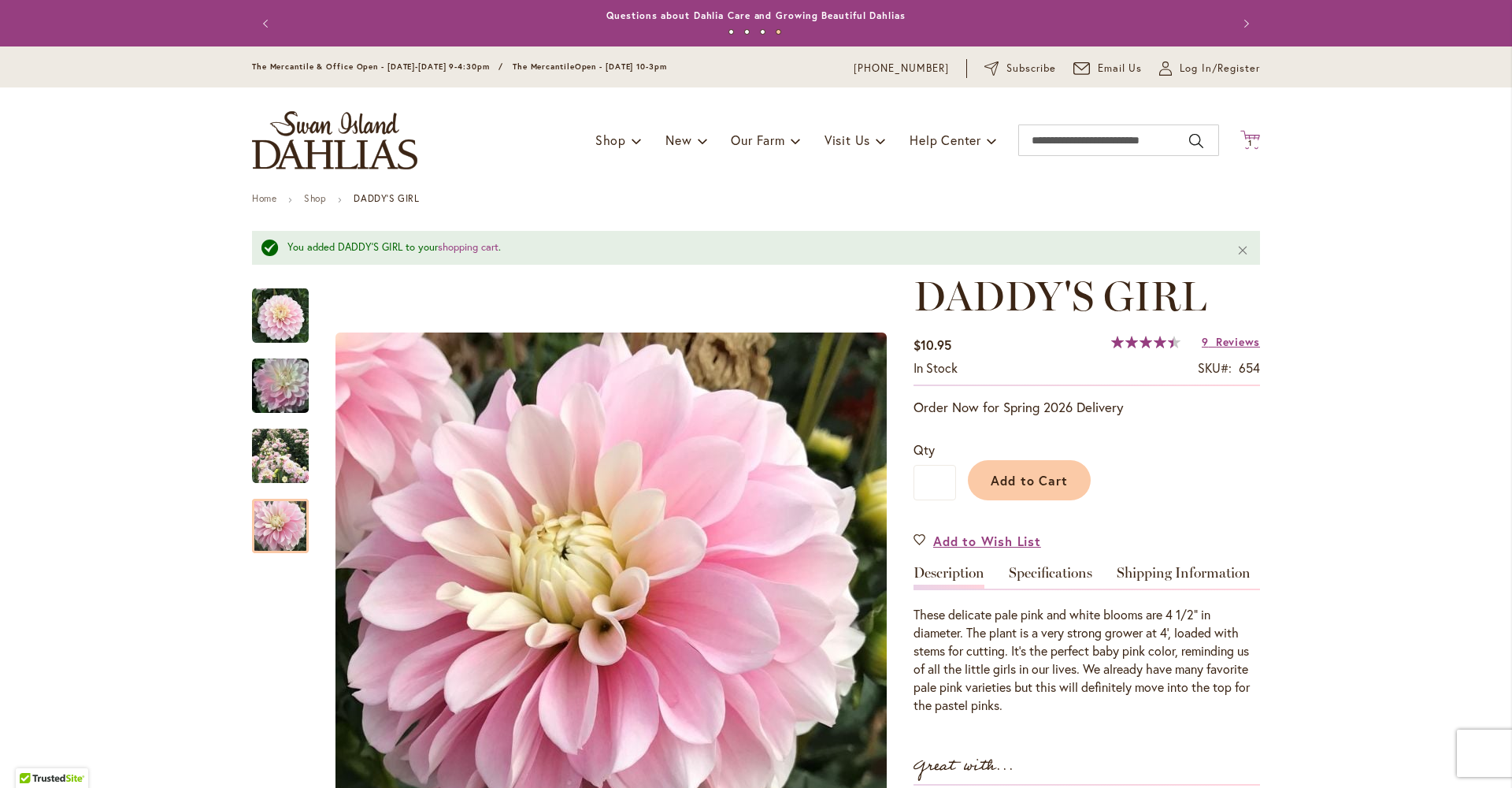
click at [1247, 143] on span "1 1 items" at bounding box center [1251, 143] width 16 height 8
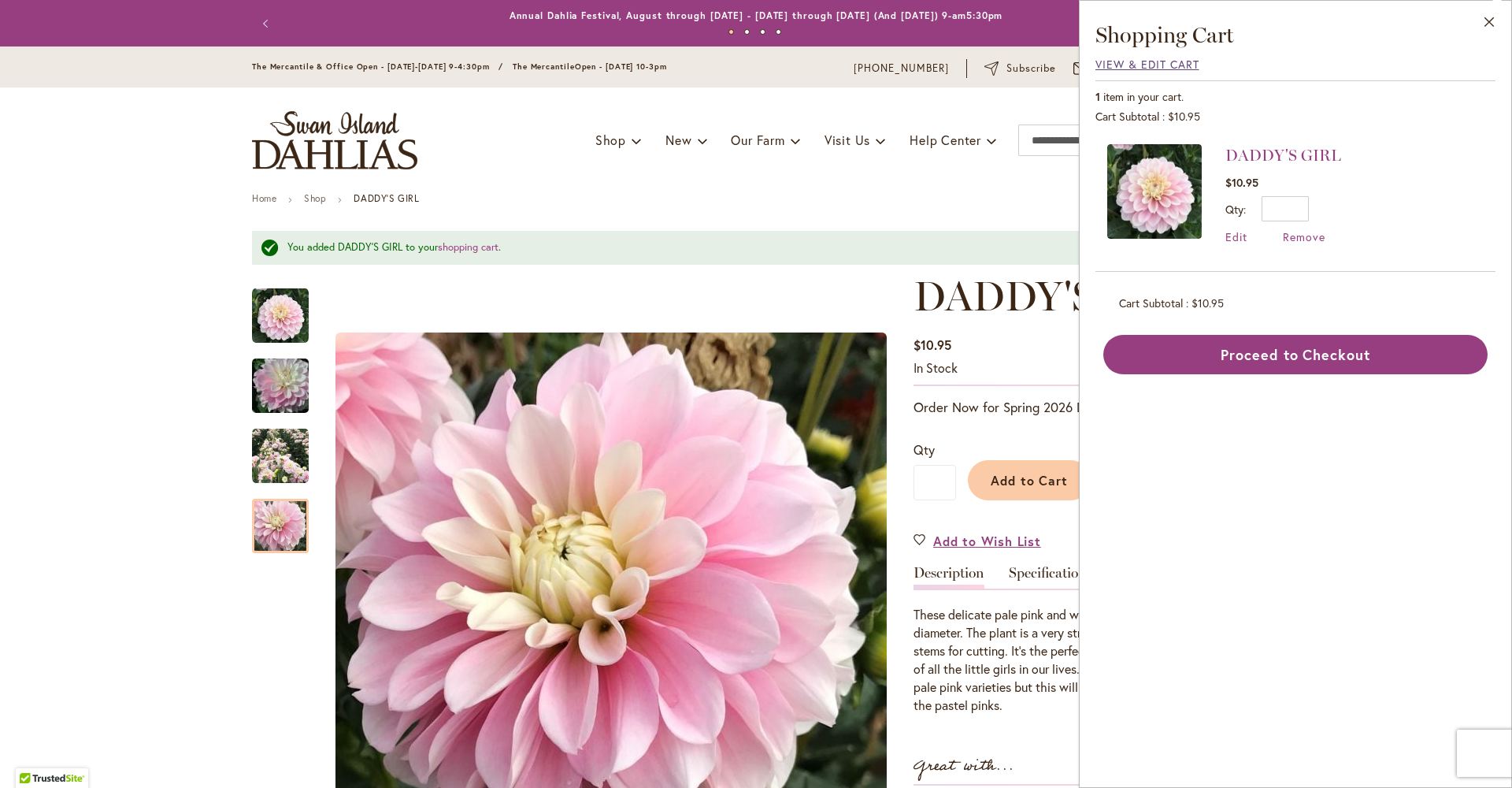
click at [1174, 63] on span "View & Edit Cart" at bounding box center [1147, 64] width 104 height 15
